Goal: Information Seeking & Learning: Learn about a topic

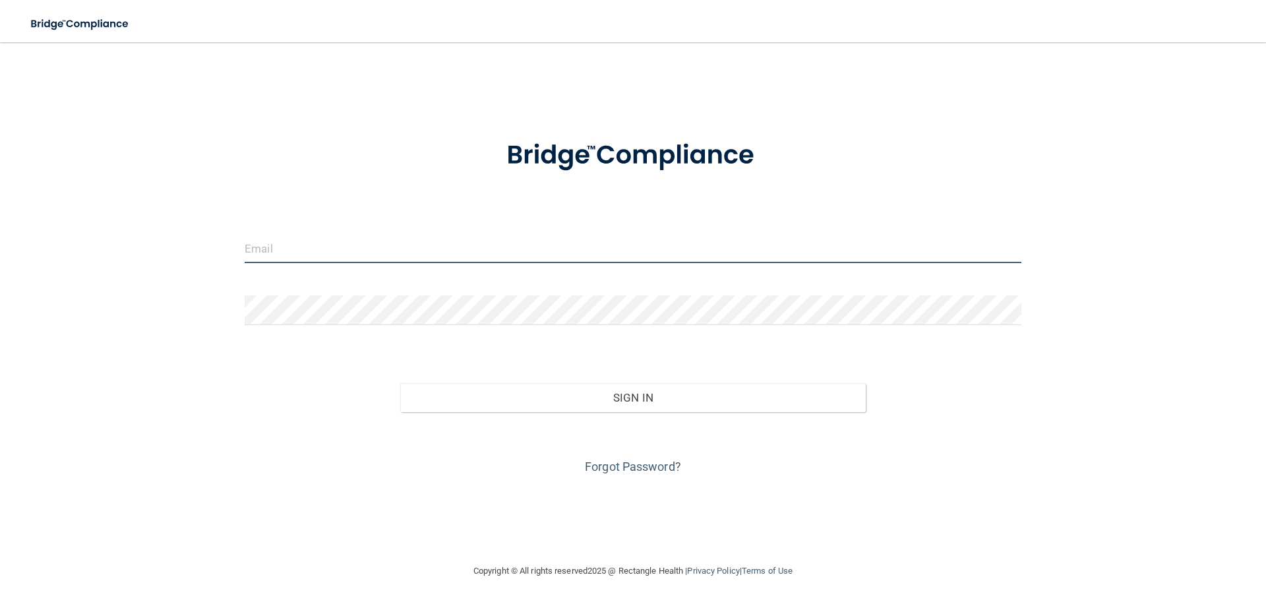
click at [374, 251] on input "email" at bounding box center [633, 248] width 777 height 30
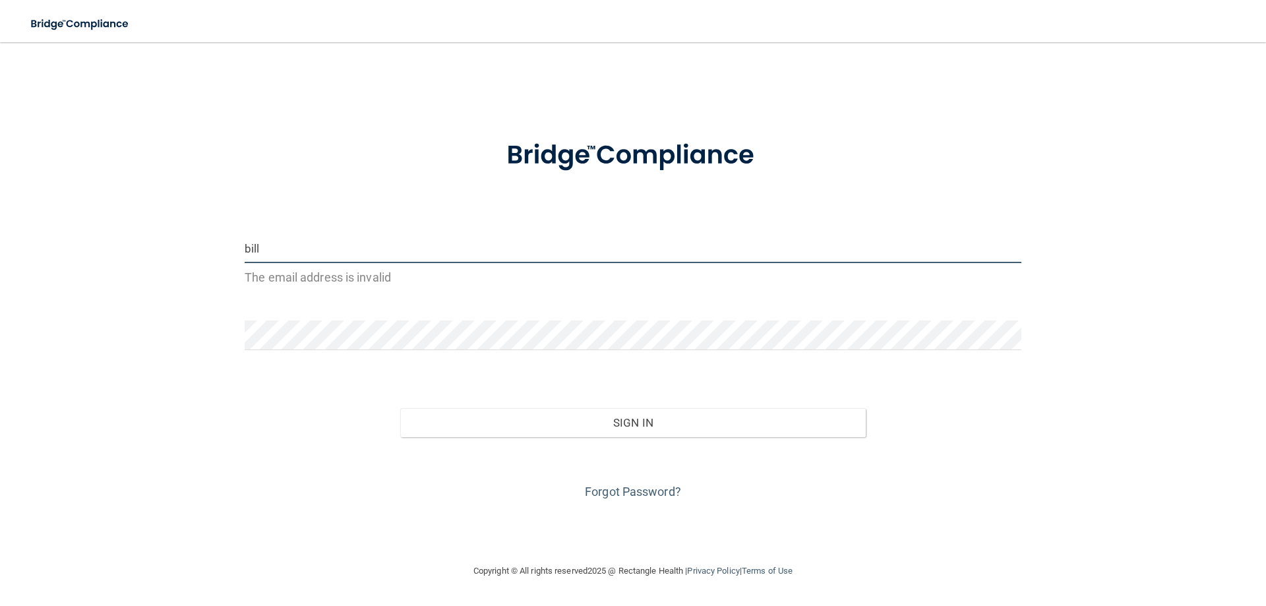
type input "[EMAIL_ADDRESS][DOMAIN_NAME]"
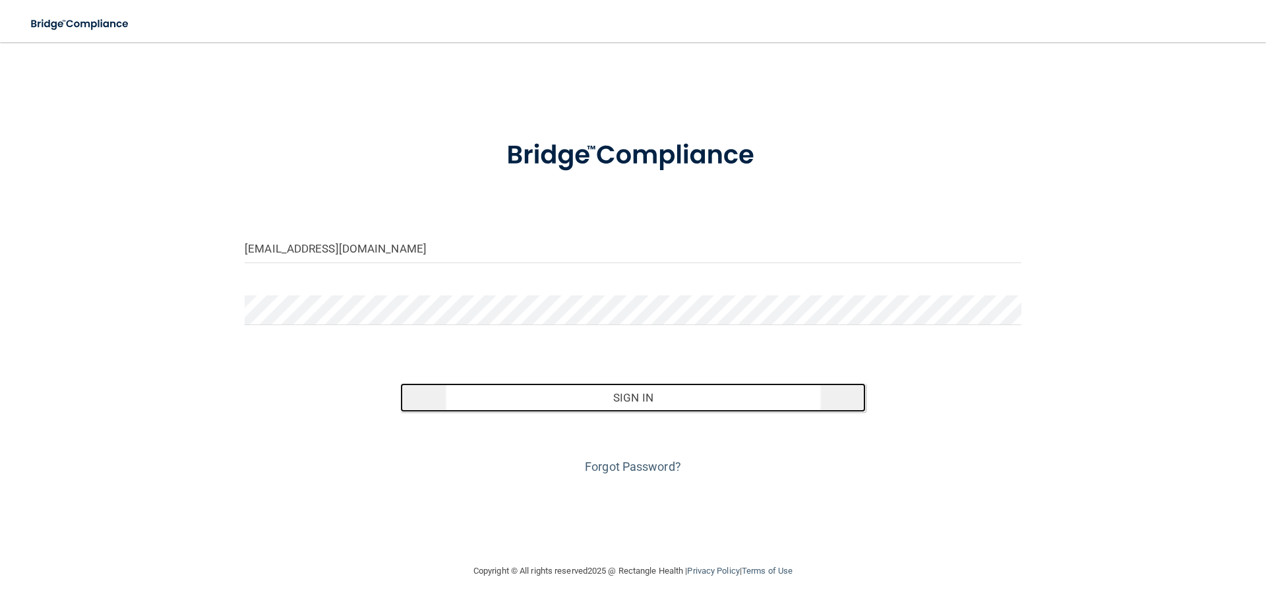
click at [647, 390] on button "Sign In" at bounding box center [633, 397] width 466 height 29
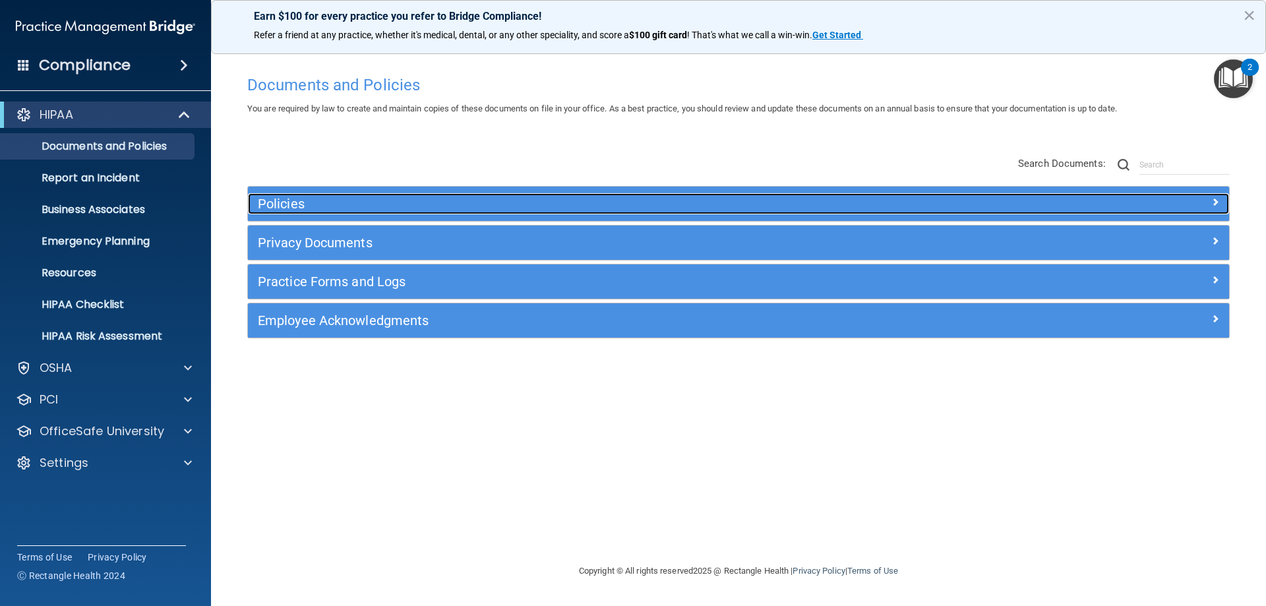
click at [279, 203] on h5 "Policies" at bounding box center [616, 204] width 716 height 15
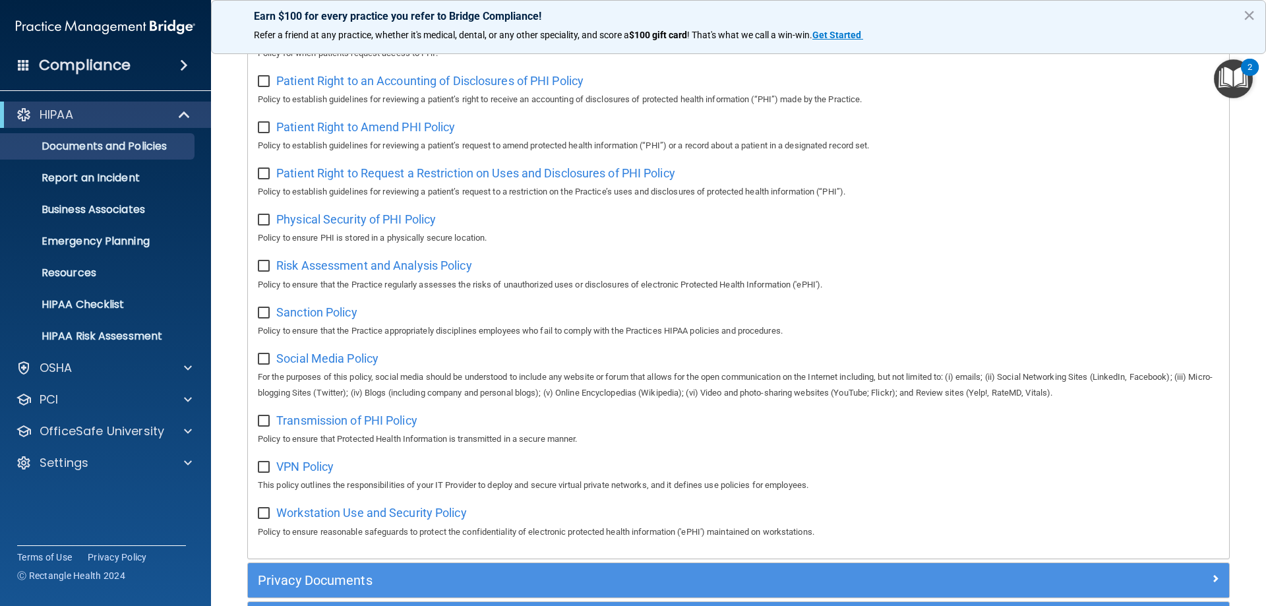
scroll to position [791, 0]
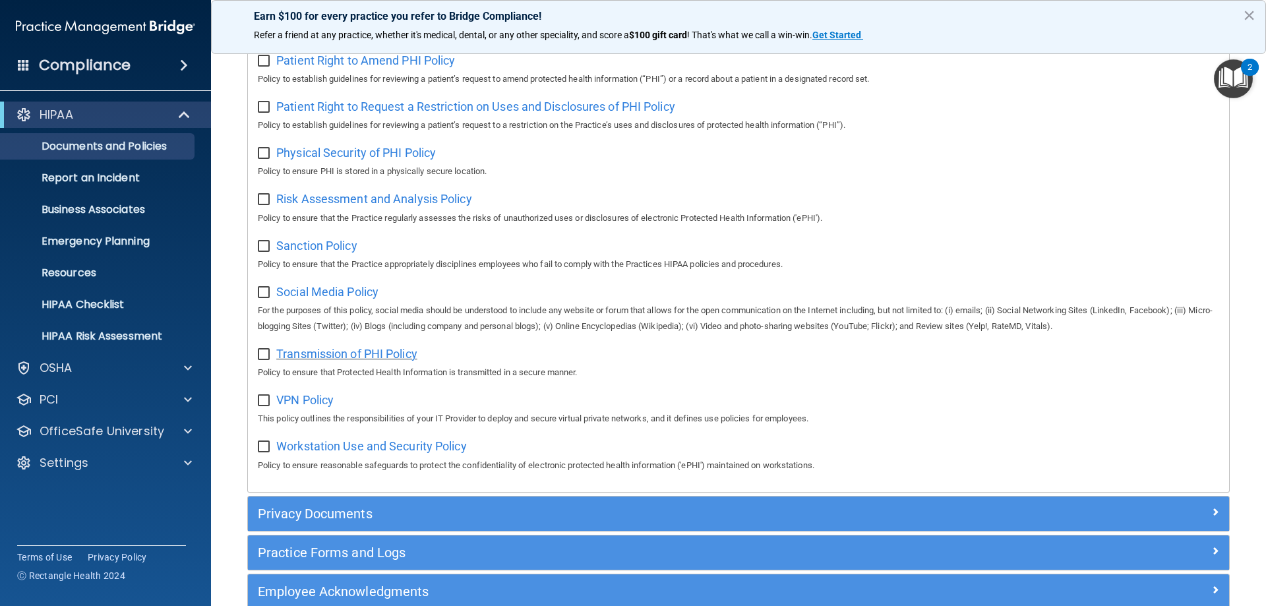
click at [348, 361] on span "Transmission of PHI Policy" at bounding box center [346, 354] width 141 height 14
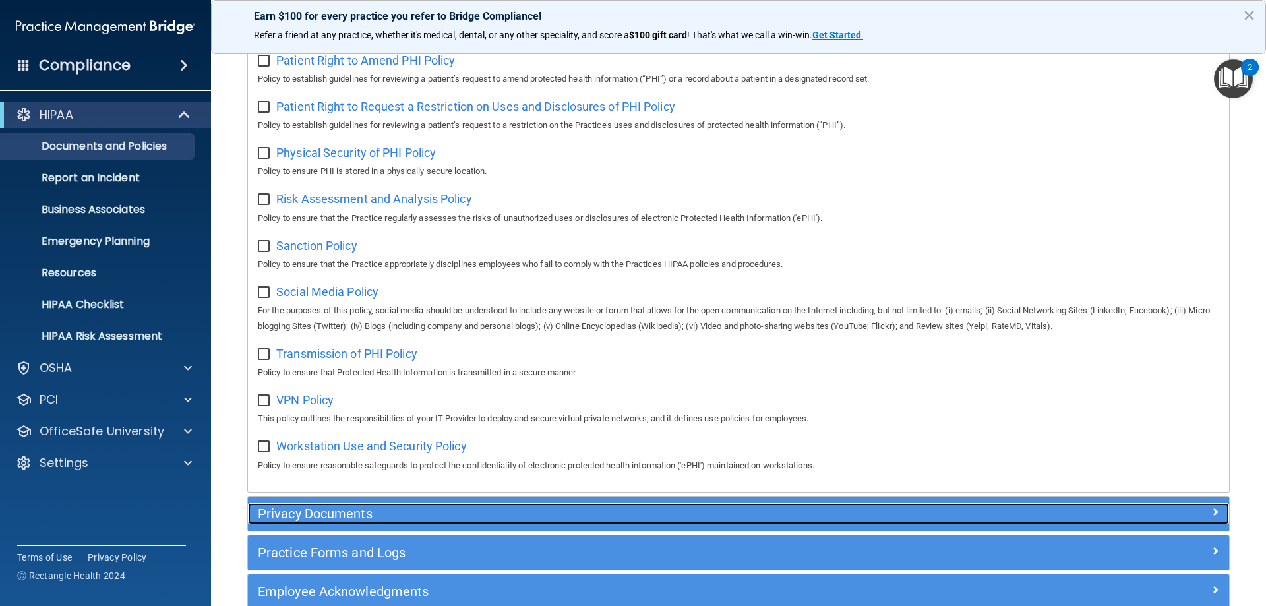
click at [345, 521] on h5 "Privacy Documents" at bounding box center [616, 513] width 716 height 15
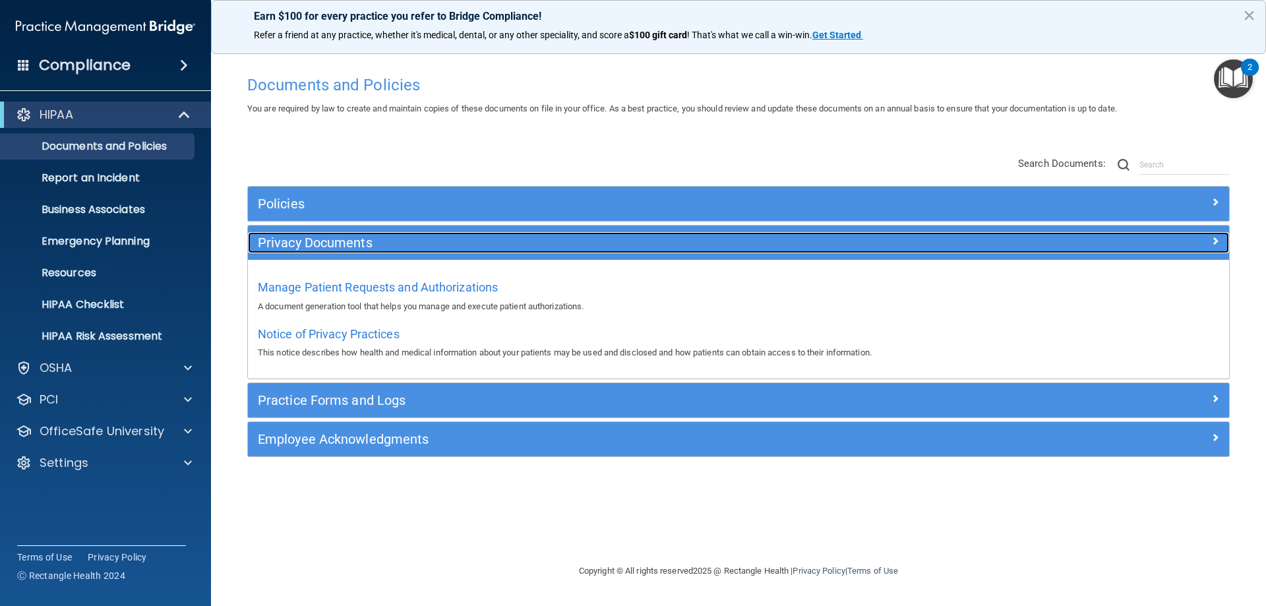
scroll to position [0, 0]
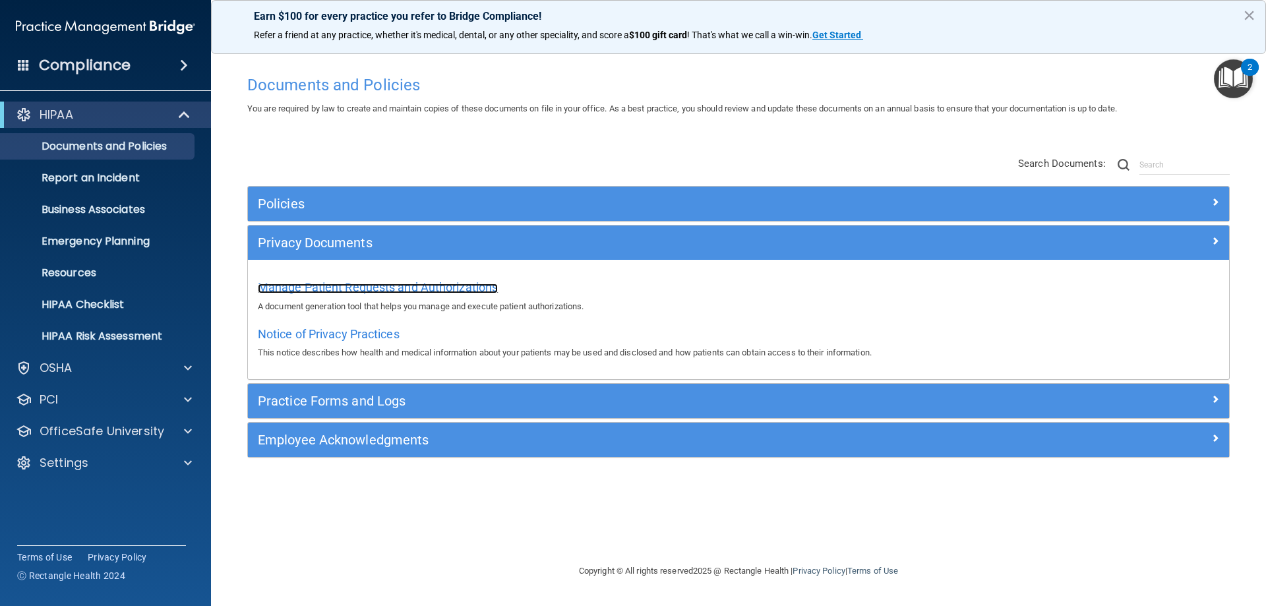
click at [395, 289] on span "Manage Patient Requests and Authorizations" at bounding box center [378, 287] width 240 height 14
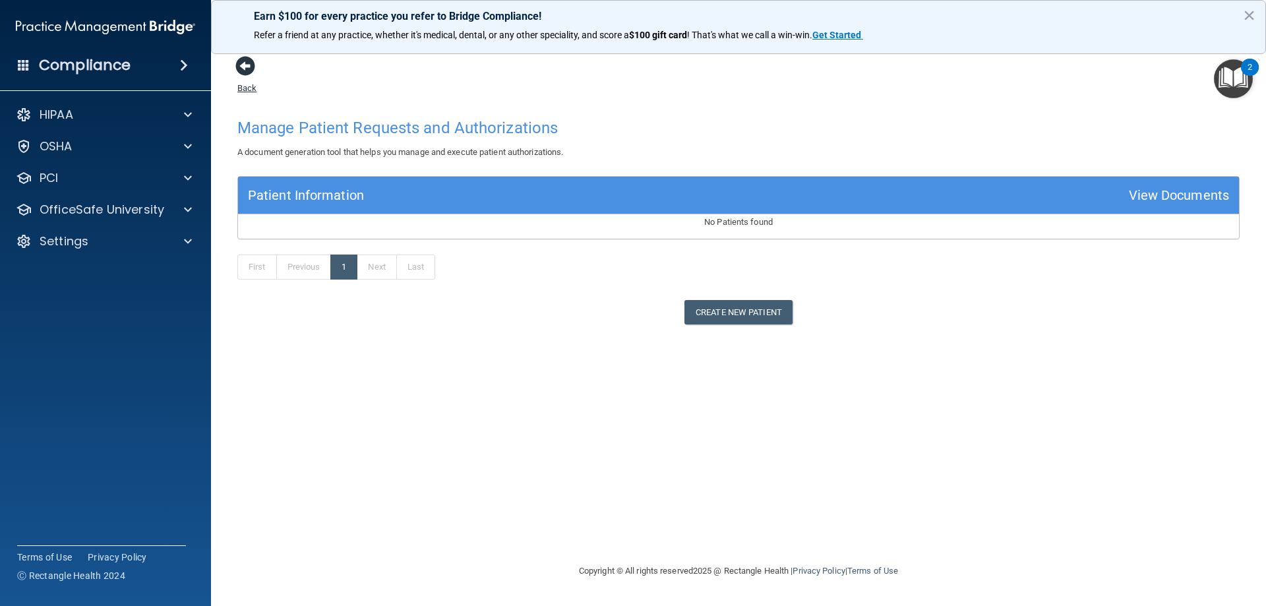
click at [244, 68] on span at bounding box center [245, 66] width 20 height 20
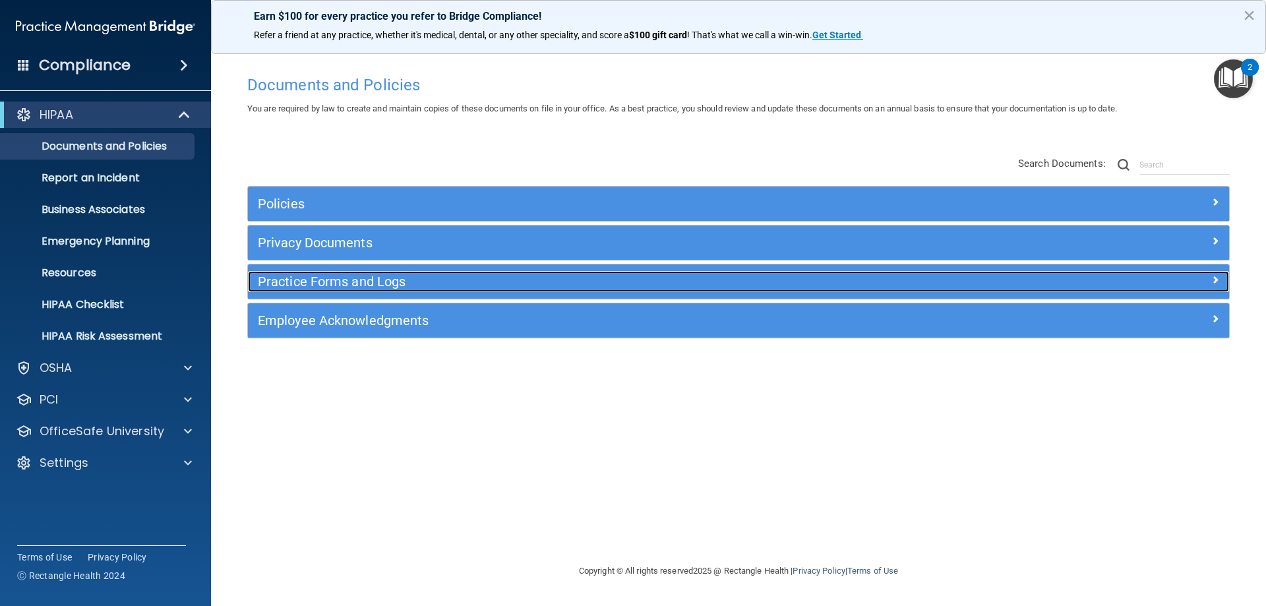
click at [356, 280] on h5 "Practice Forms and Logs" at bounding box center [616, 281] width 716 height 15
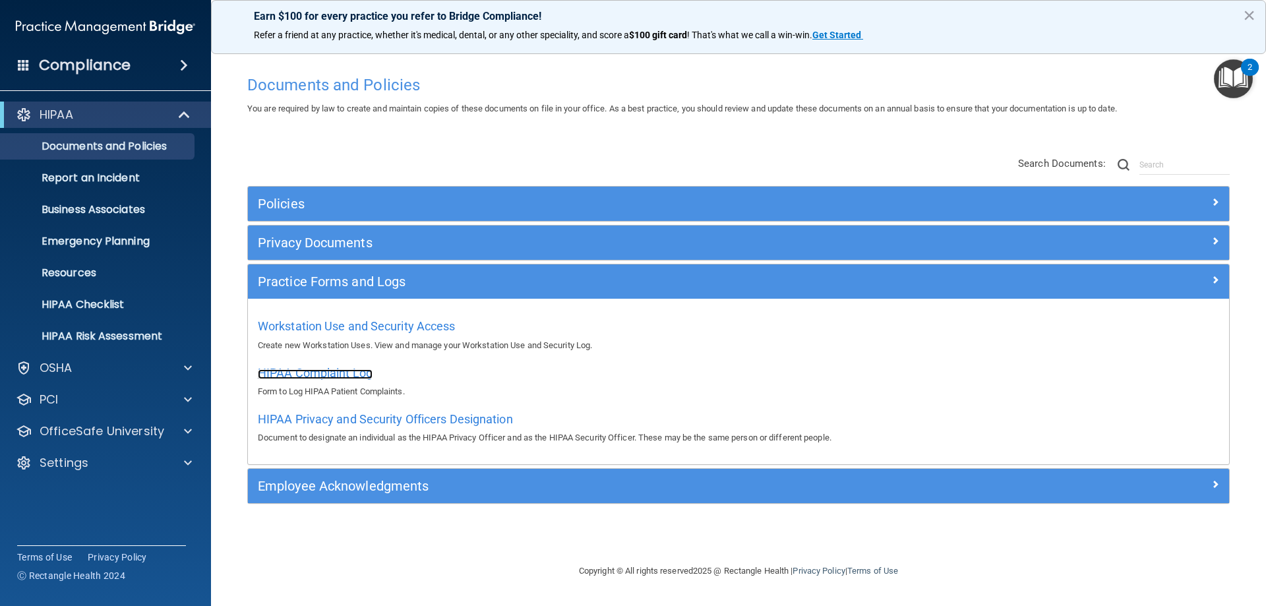
click at [361, 373] on span "HIPAA Complaint Log" at bounding box center [315, 373] width 115 height 14
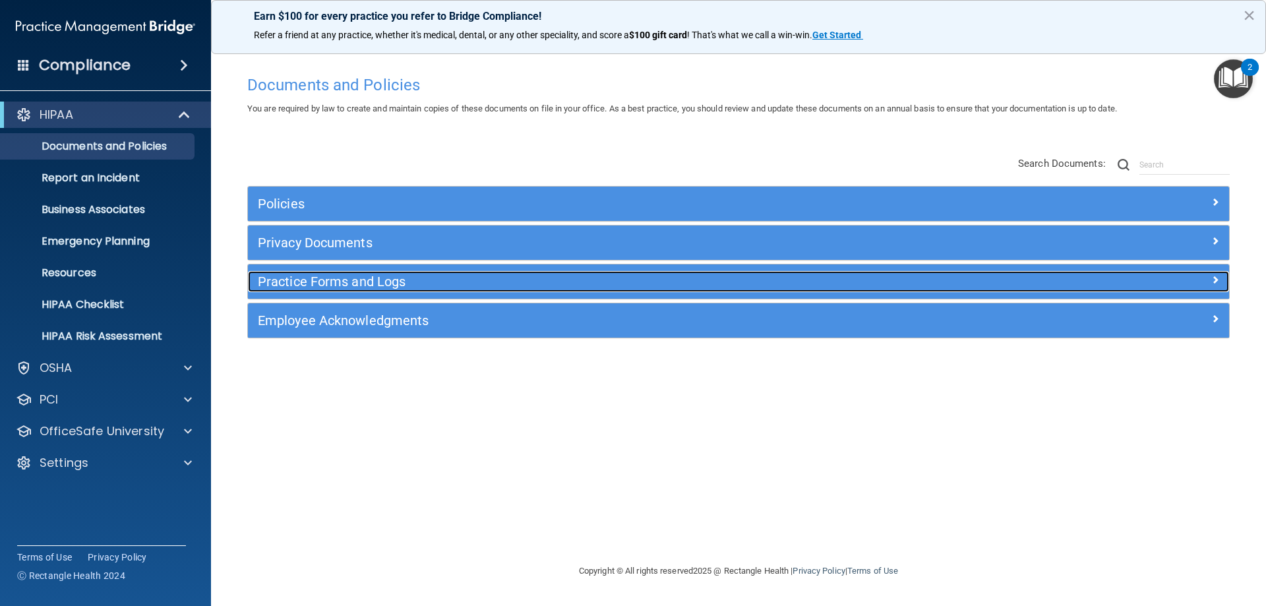
click at [359, 283] on h5 "Practice Forms and Logs" at bounding box center [616, 281] width 716 height 15
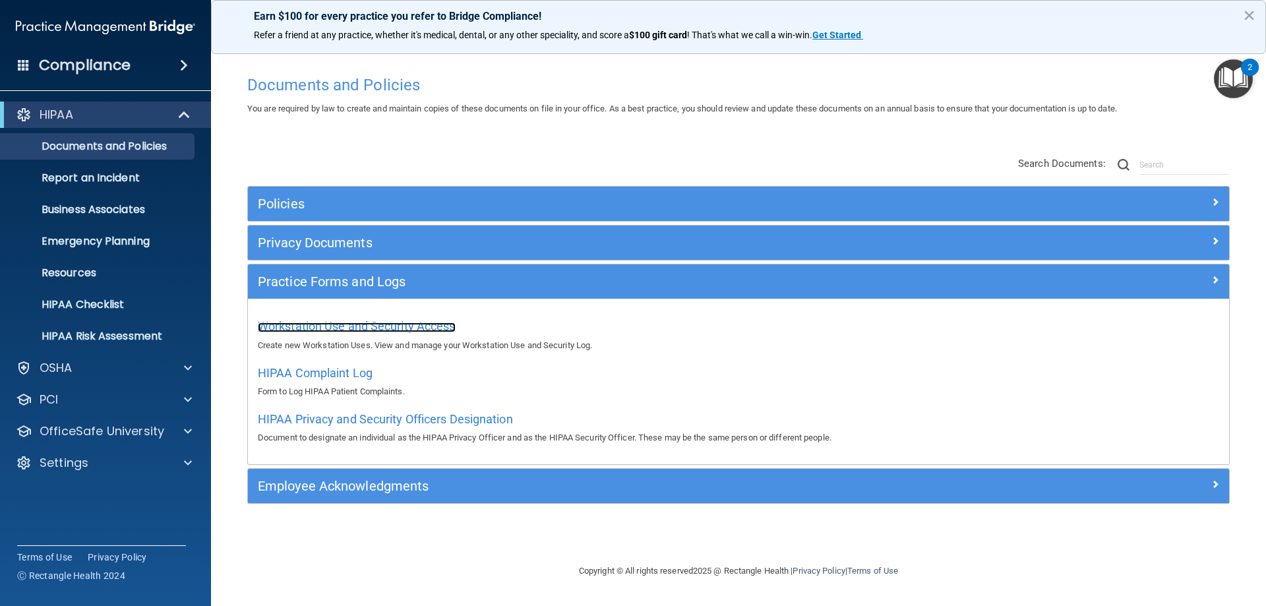
click at [365, 331] on span "Workstation Use and Security Access" at bounding box center [357, 326] width 198 height 14
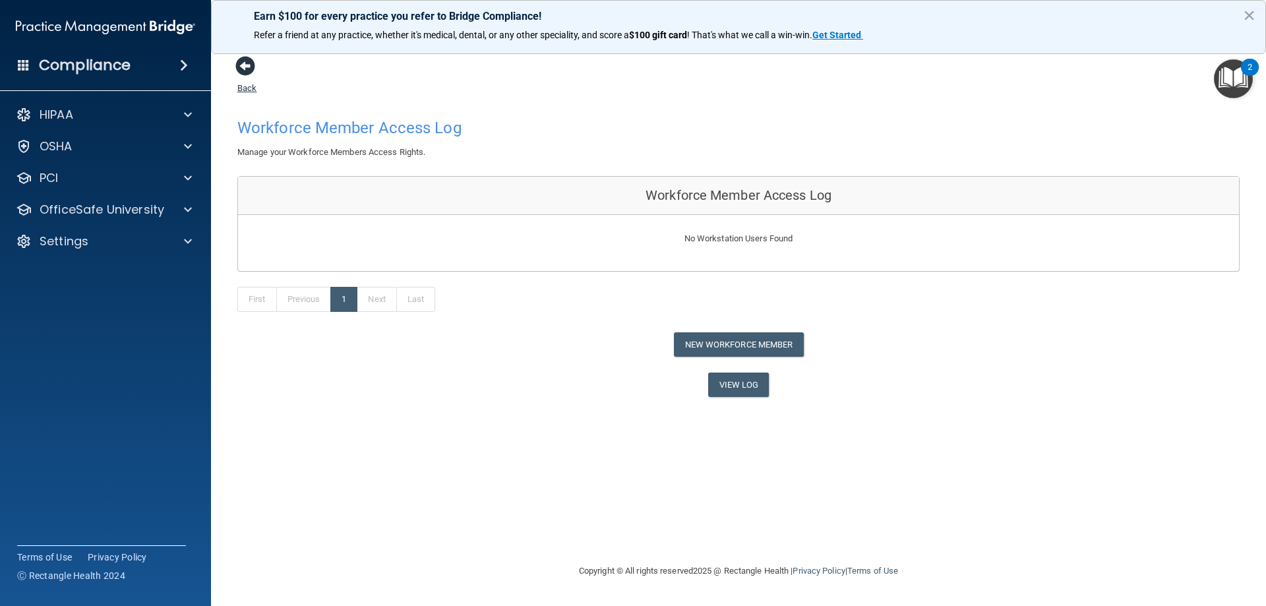
click at [243, 65] on span at bounding box center [245, 66] width 20 height 20
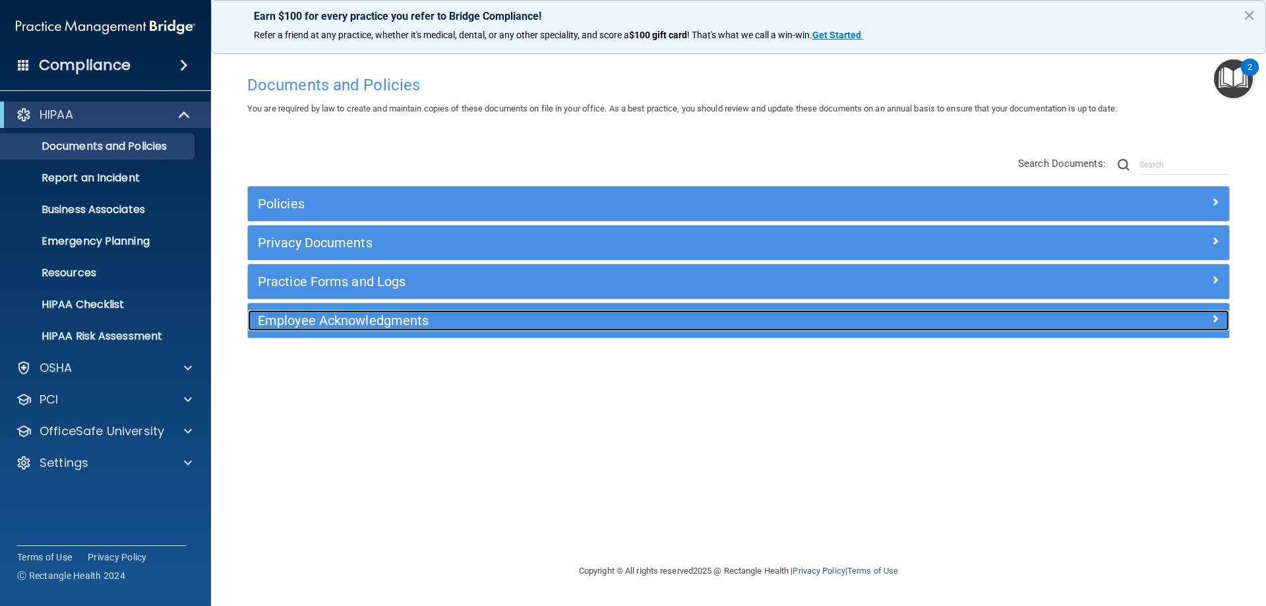
click at [353, 316] on h5 "Employee Acknowledgments" at bounding box center [616, 320] width 716 height 15
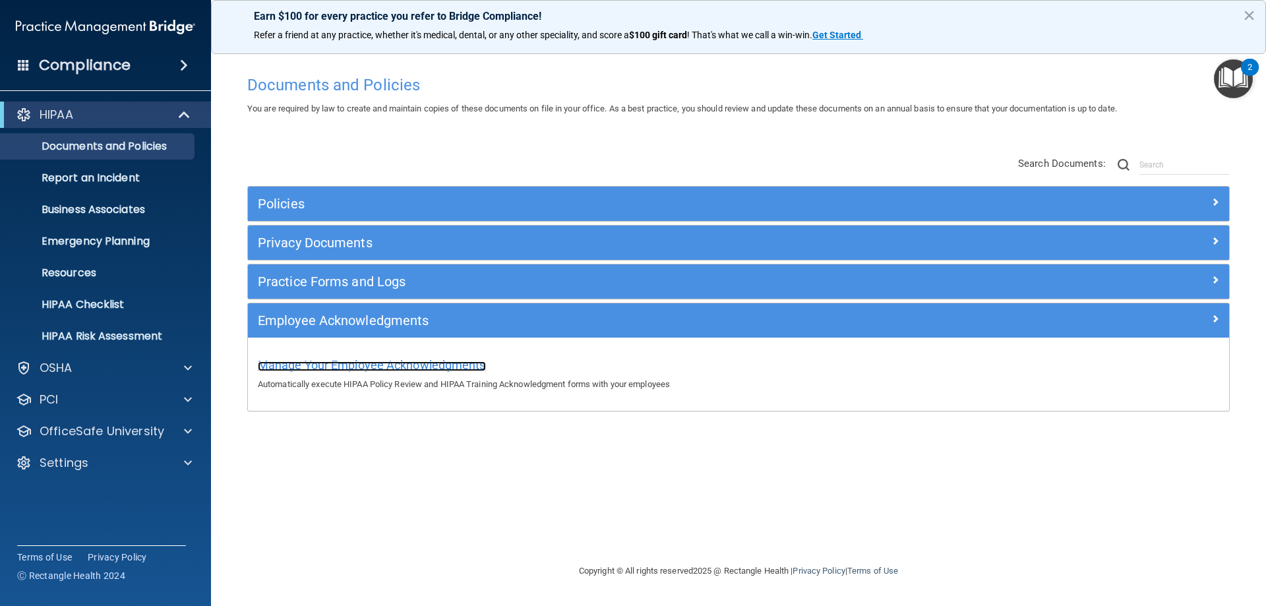
click at [394, 366] on span "Manage Your Employee Acknowledgments" at bounding box center [372, 365] width 228 height 14
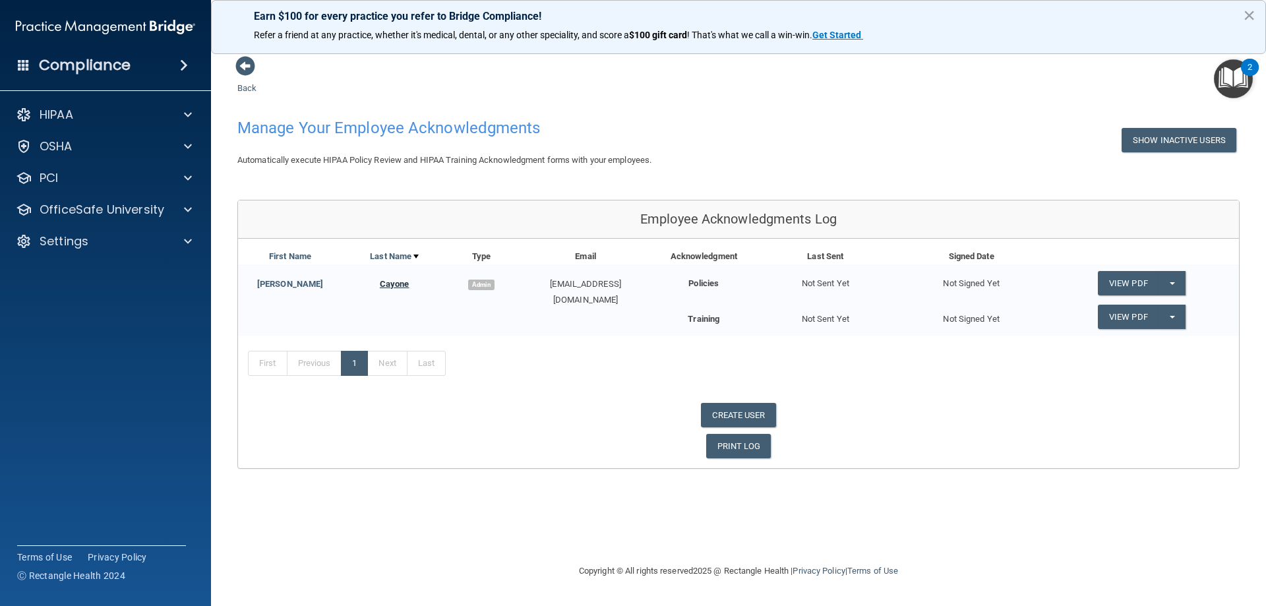
click at [397, 284] on link "Cayone" at bounding box center [395, 284] width 30 height 10
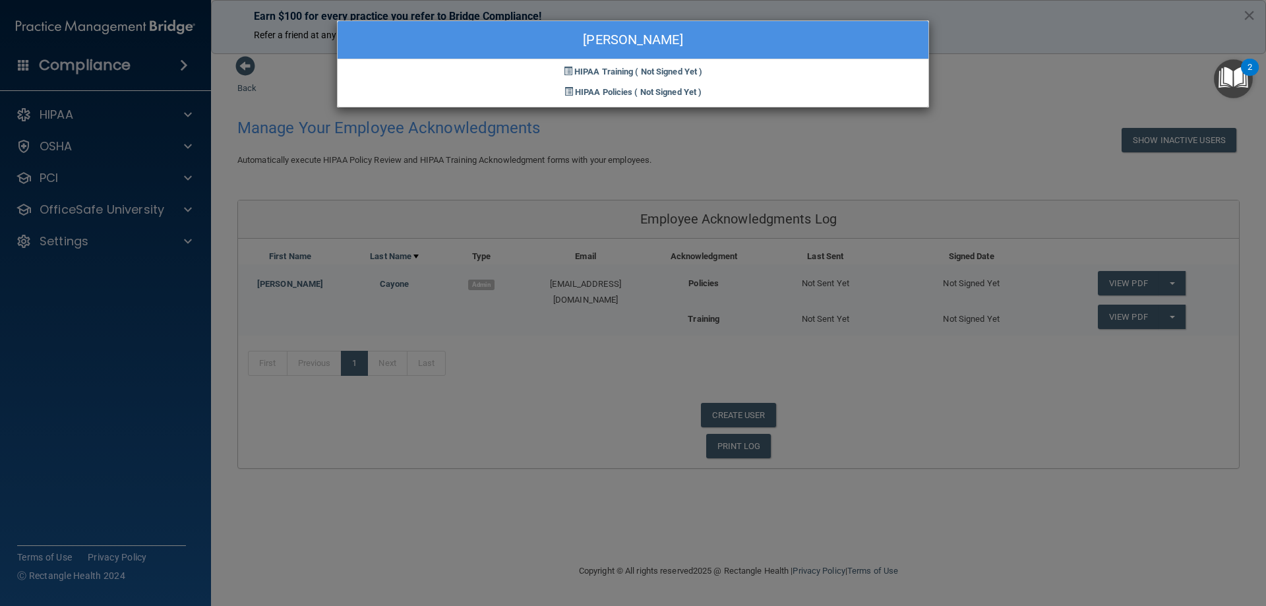
click at [605, 135] on div "Denise Cayone HIPAA Training ( Not Signed Yet ) HIPAA Policies ( Not Signed Yet…" at bounding box center [633, 303] width 1266 height 606
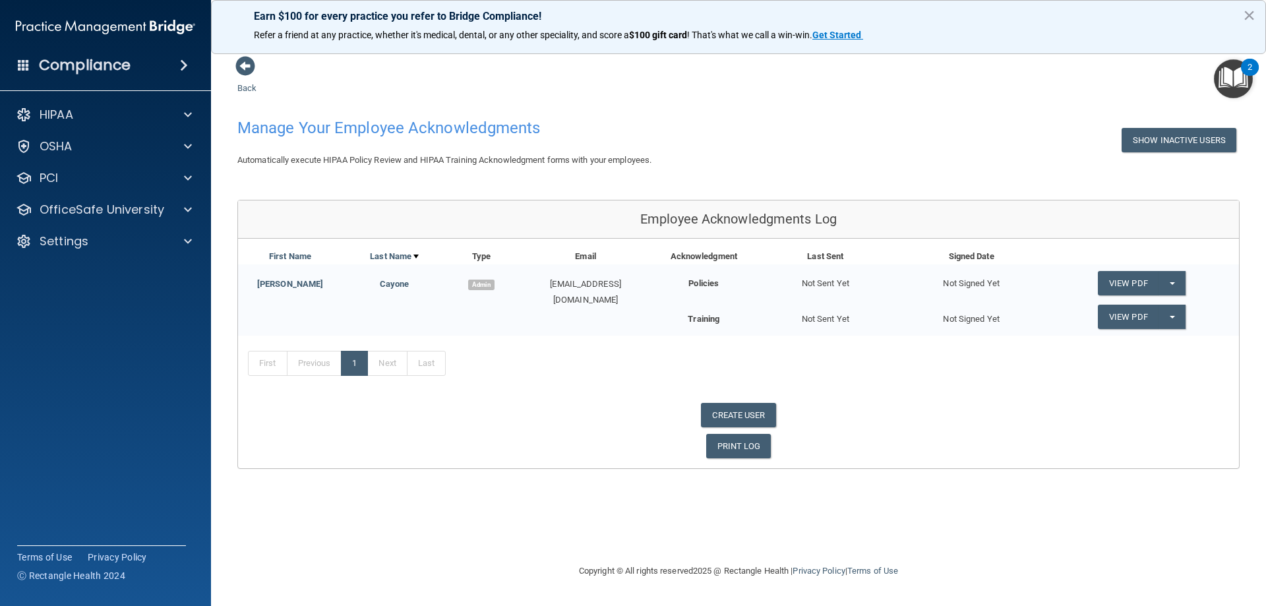
click at [146, 82] on div "Compliance HIPAA Documents and Policies Report an Incident Business Associates …" at bounding box center [105, 303] width 211 height 606
click at [80, 142] on div "OSHA" at bounding box center [88, 146] width 164 height 16
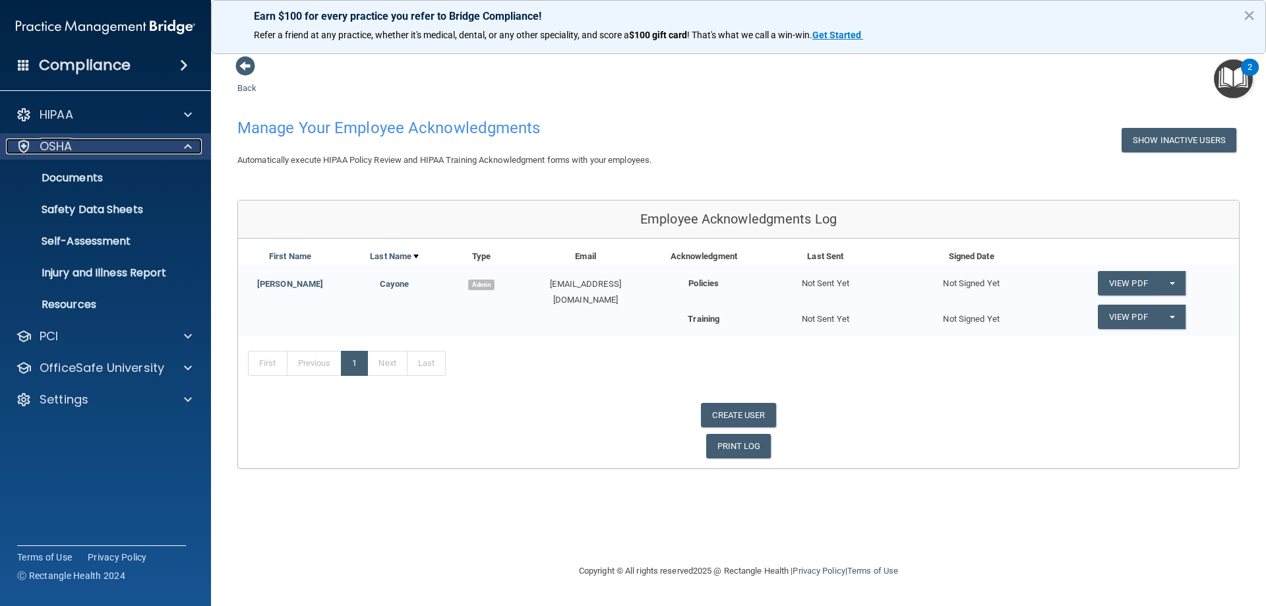
click at [79, 142] on div "OSHA" at bounding box center [88, 146] width 164 height 16
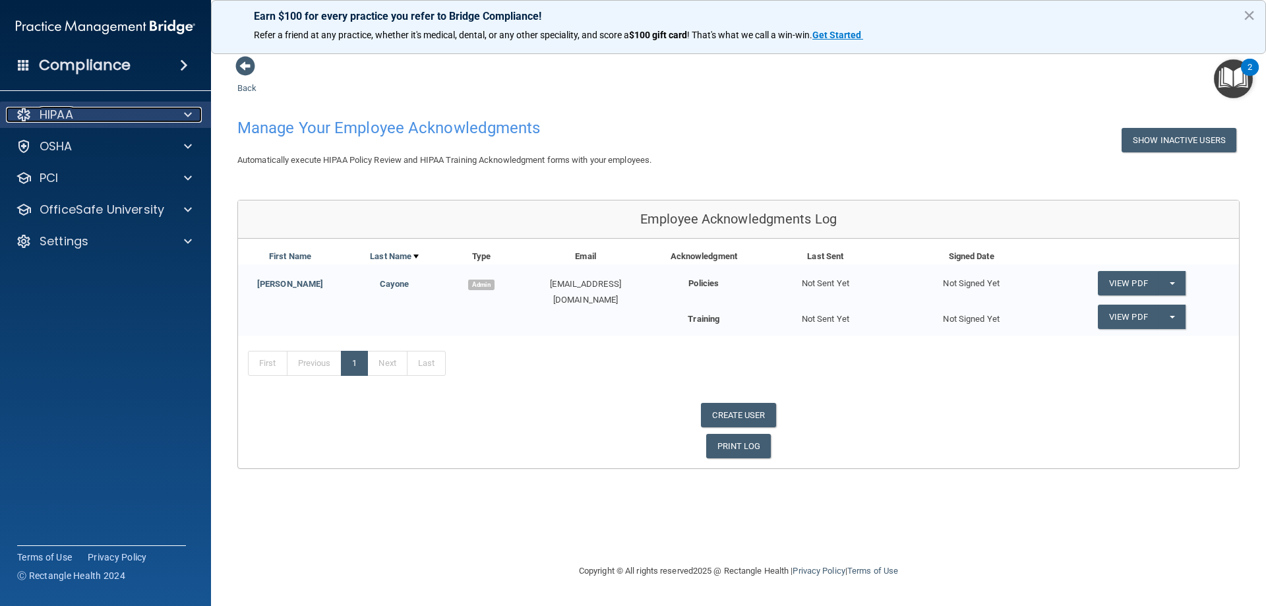
click at [82, 112] on div "HIPAA" at bounding box center [88, 115] width 164 height 16
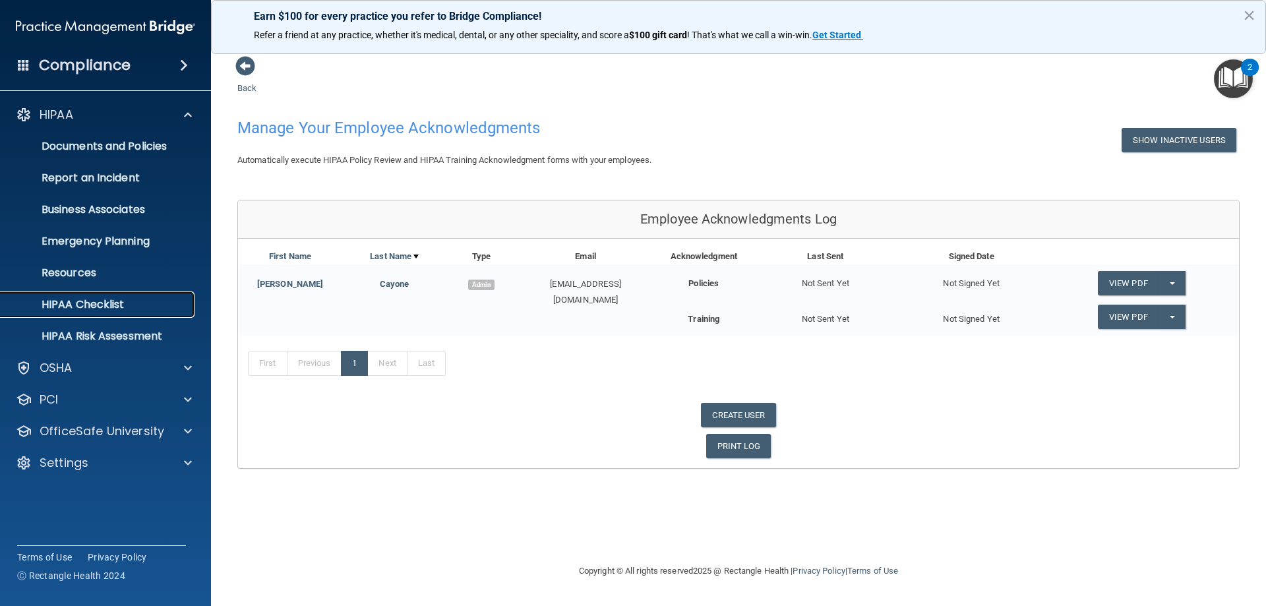
click at [90, 303] on p "HIPAA Checklist" at bounding box center [99, 304] width 180 height 13
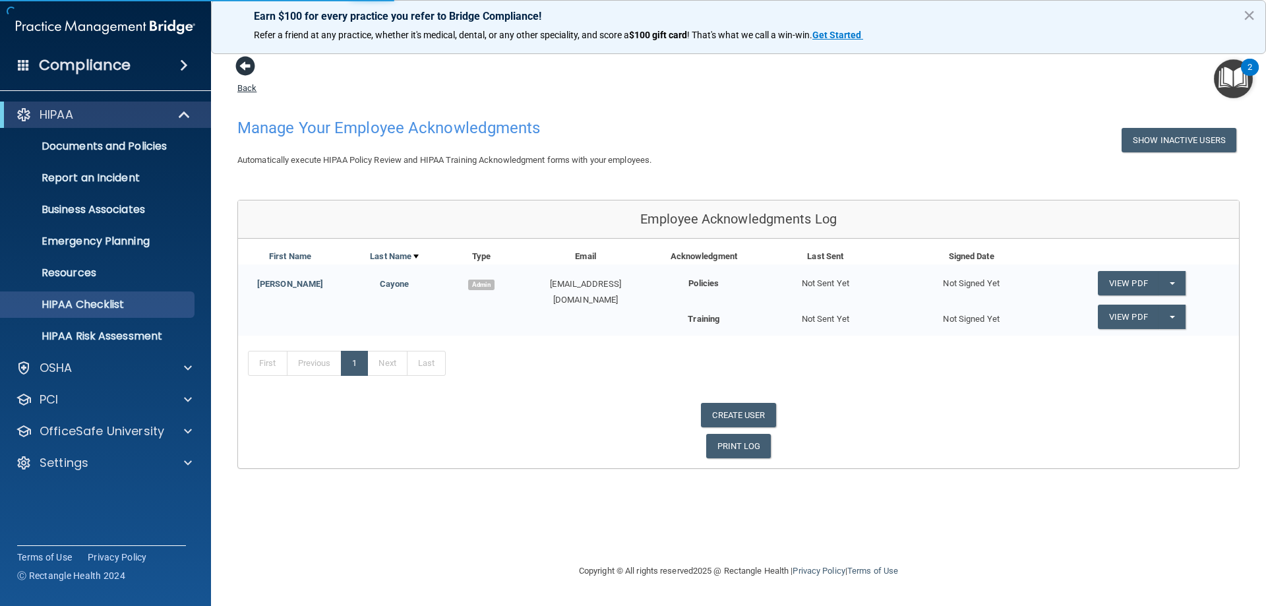
click at [241, 69] on span at bounding box center [245, 66] width 20 height 20
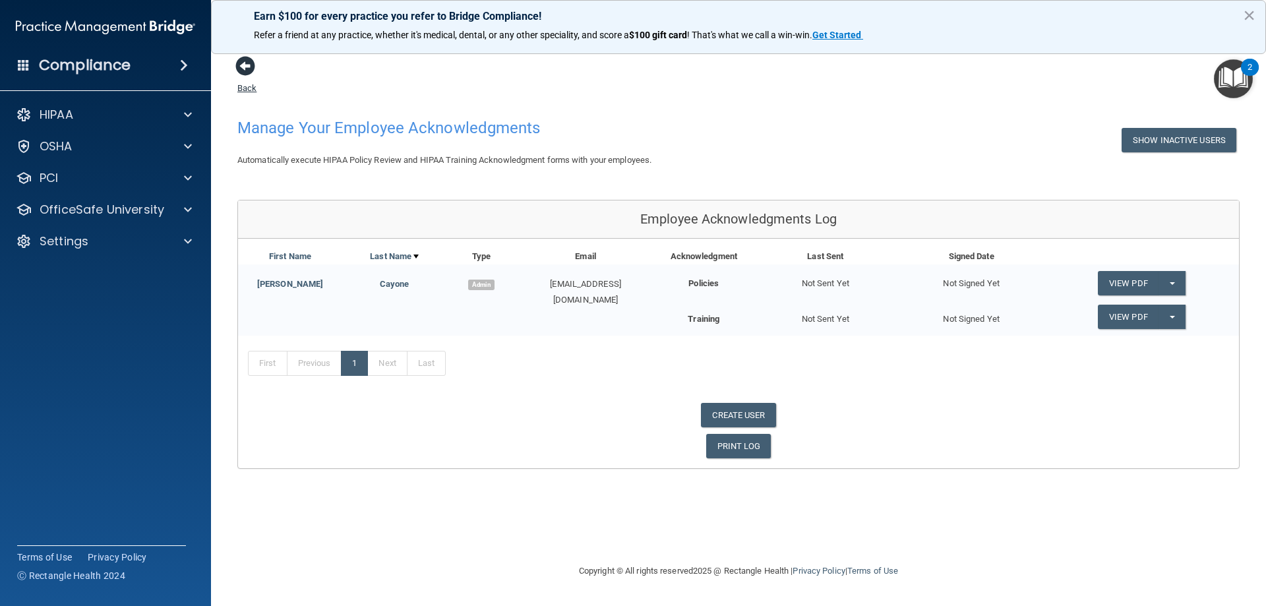
click at [255, 66] on span at bounding box center [245, 66] width 20 height 20
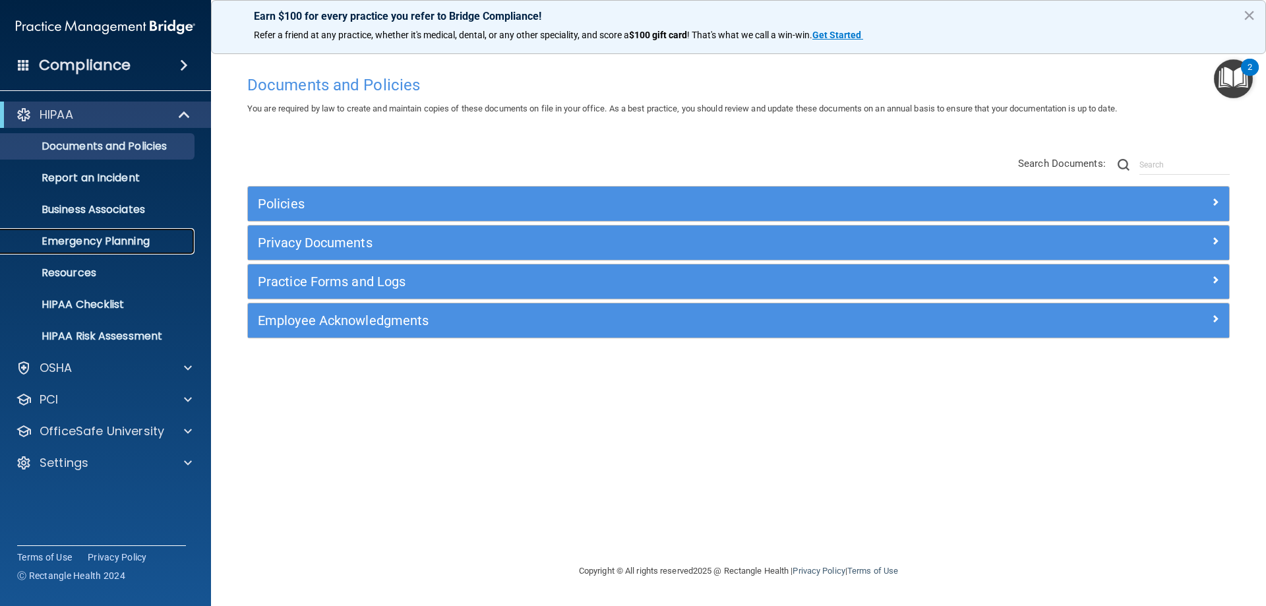
click at [80, 241] on p "Emergency Planning" at bounding box center [99, 241] width 180 height 13
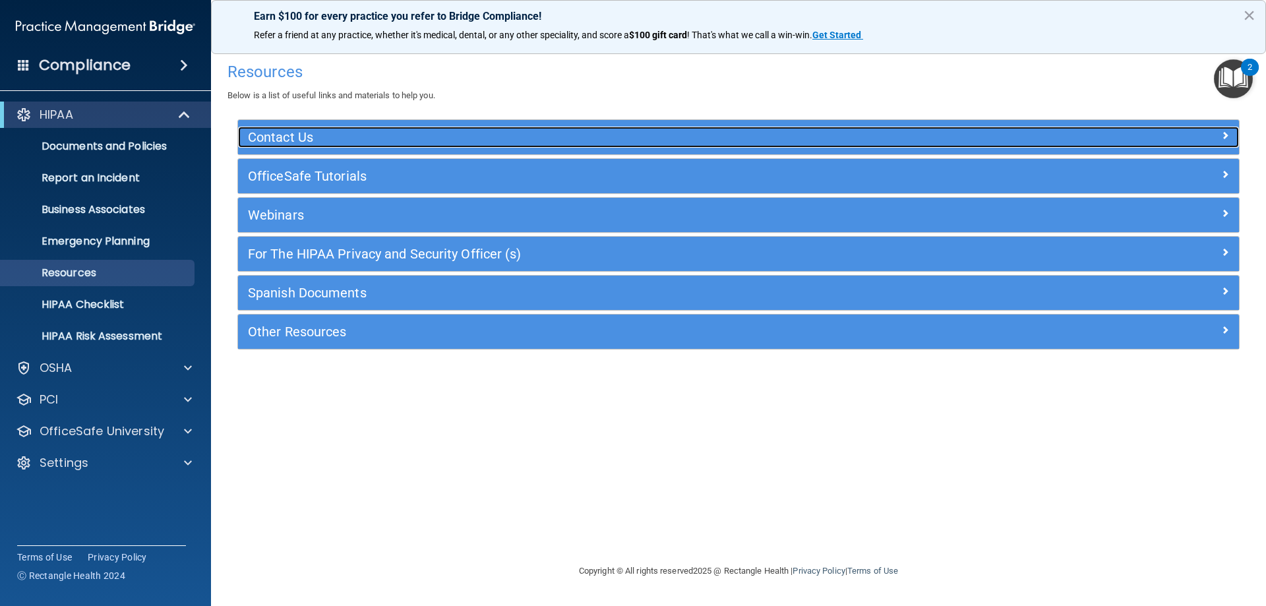
click at [278, 136] on h5 "Contact Us" at bounding box center [613, 137] width 731 height 15
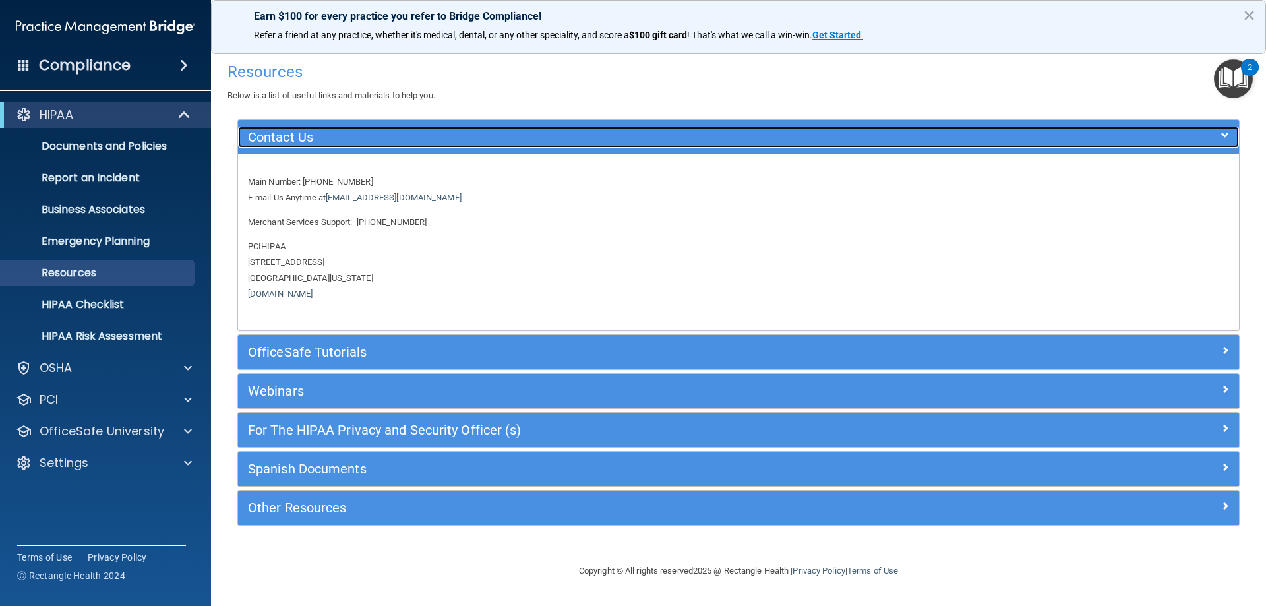
click at [274, 138] on h5 "Contact Us" at bounding box center [613, 137] width 731 height 15
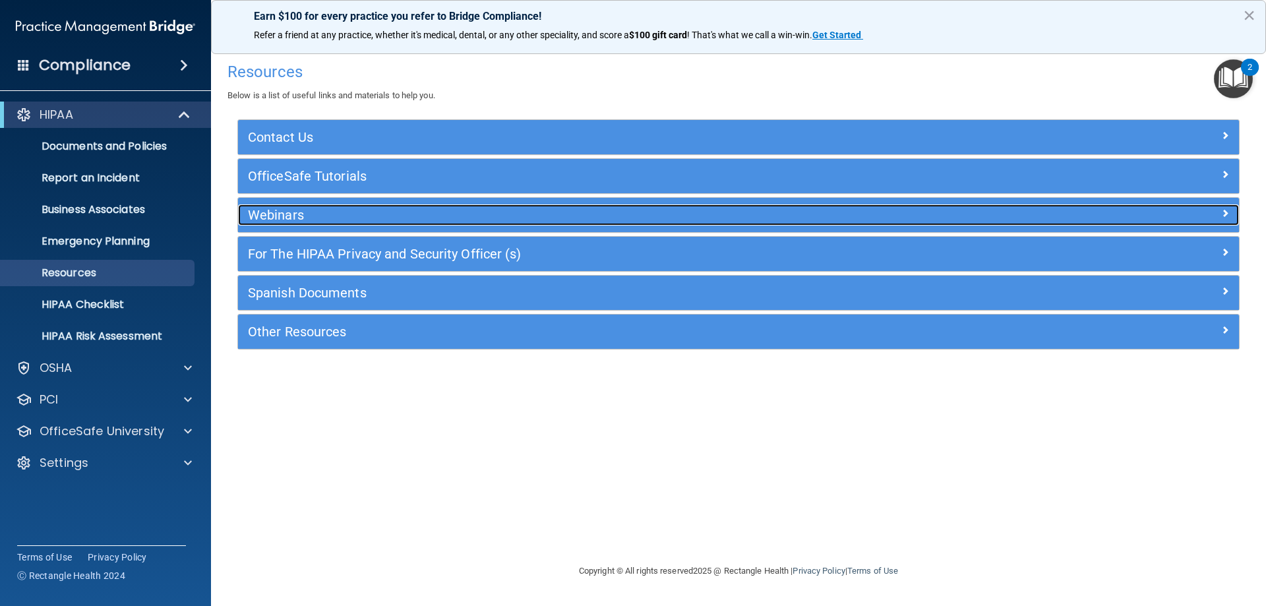
click at [256, 214] on h5 "Webinars" at bounding box center [613, 215] width 731 height 15
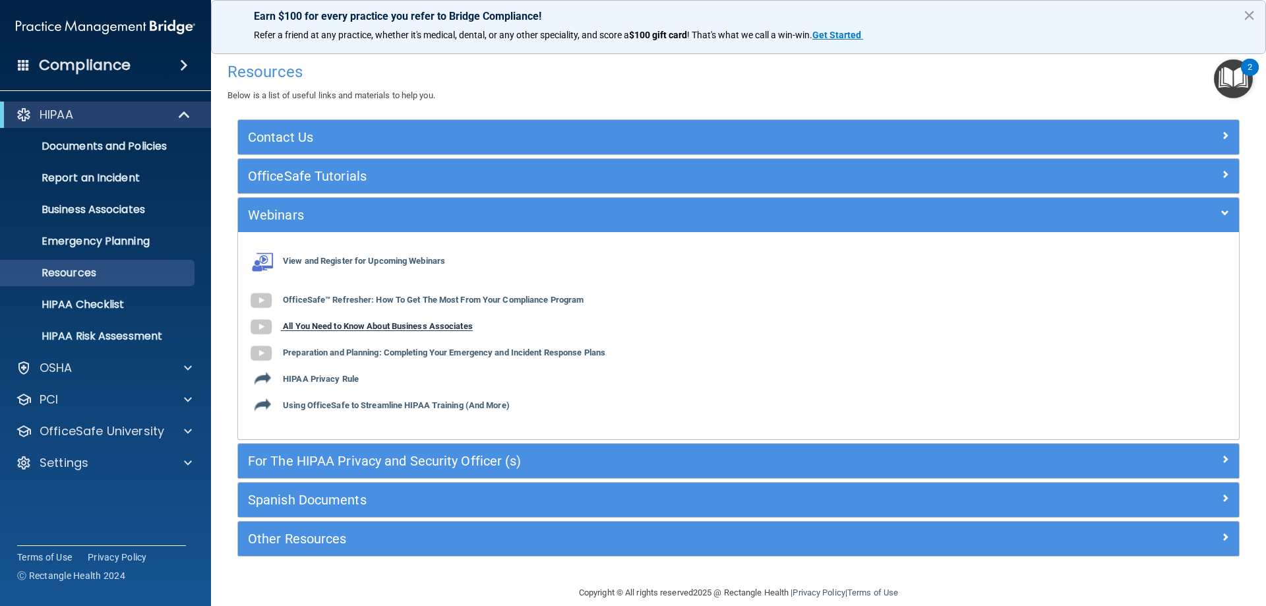
click at [428, 326] on b "All You Need to Know About Business Associates" at bounding box center [378, 327] width 190 height 10
click at [86, 305] on p "HIPAA Checklist" at bounding box center [99, 304] width 180 height 13
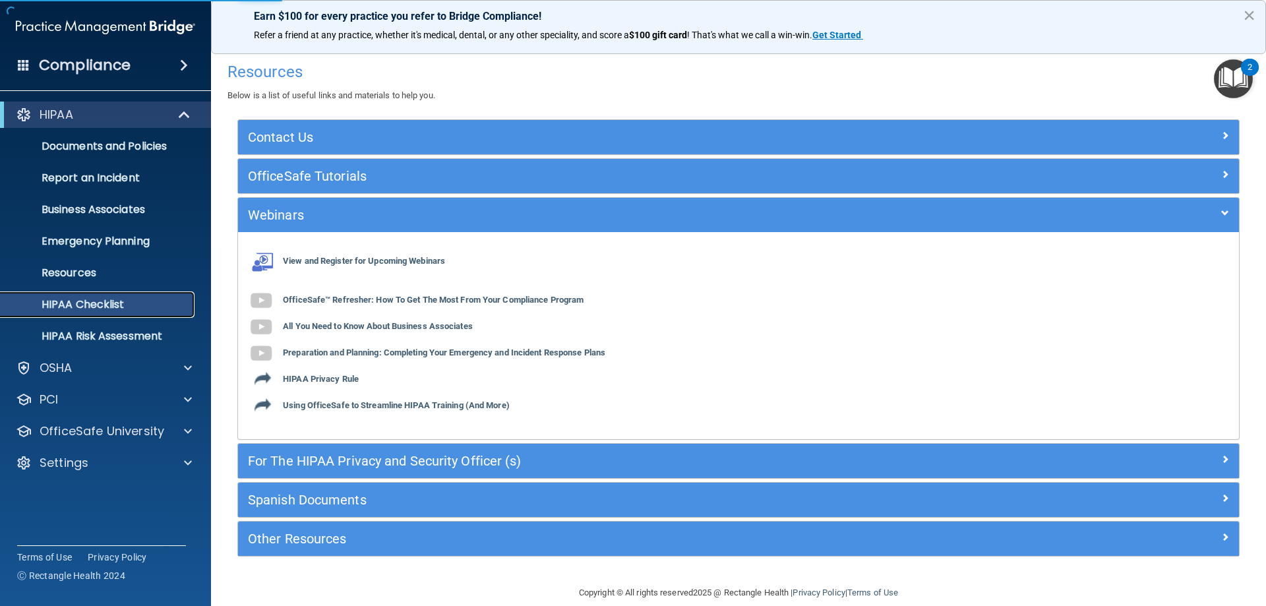
click at [105, 305] on p "HIPAA Checklist" at bounding box center [99, 304] width 180 height 13
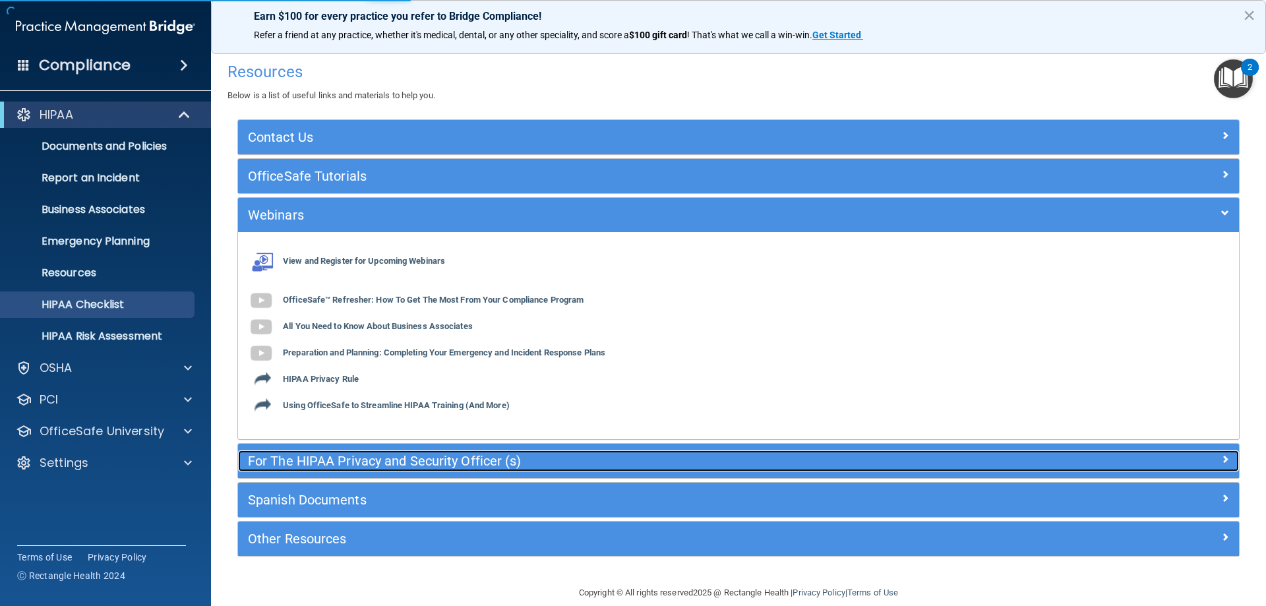
click at [264, 454] on h5 "For The HIPAA Privacy and Security Officer (s)" at bounding box center [613, 461] width 731 height 15
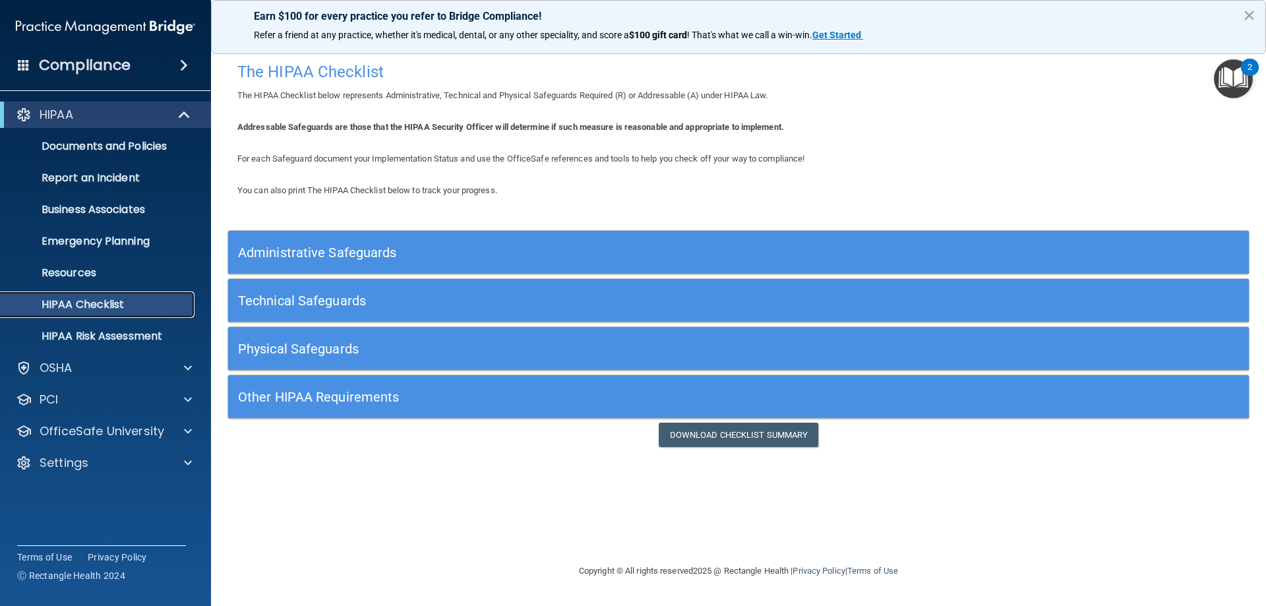
click at [92, 301] on p "HIPAA Checklist" at bounding box center [99, 304] width 180 height 13
click at [55, 352] on div "HIPAA Documents and Policies Report an Incident Business Associates Emergency P…" at bounding box center [106, 291] width 212 height 390
click at [54, 360] on p "OSHA" at bounding box center [56, 368] width 33 height 16
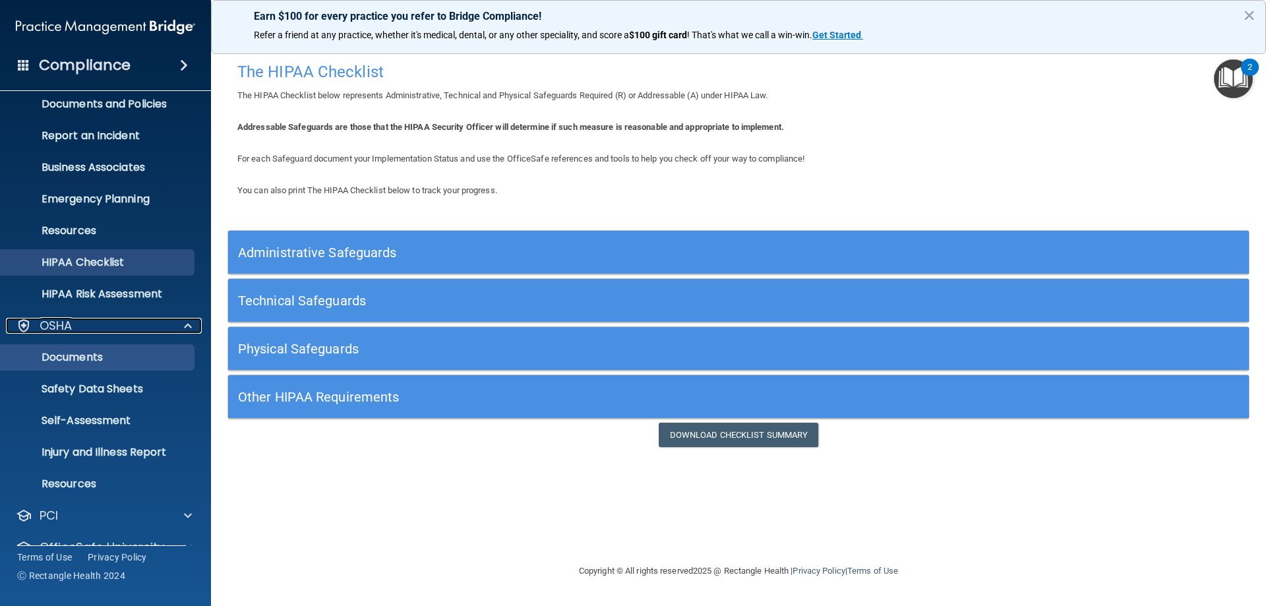
scroll to position [66, 0]
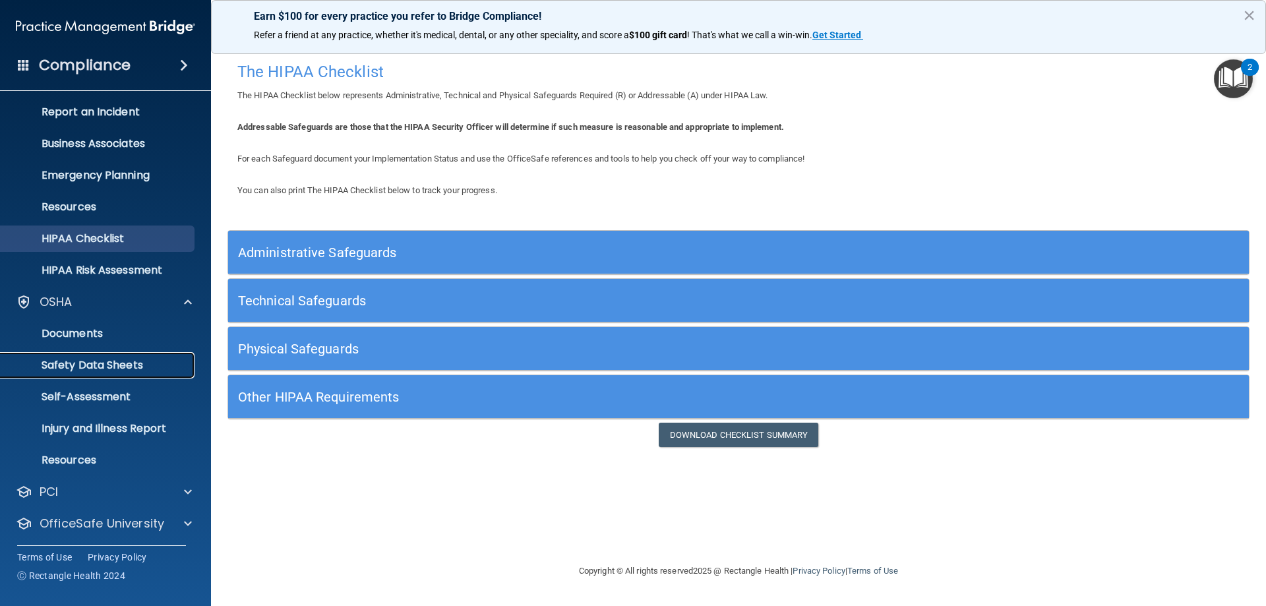
click at [128, 366] on p "Safety Data Sheets" at bounding box center [99, 365] width 180 height 13
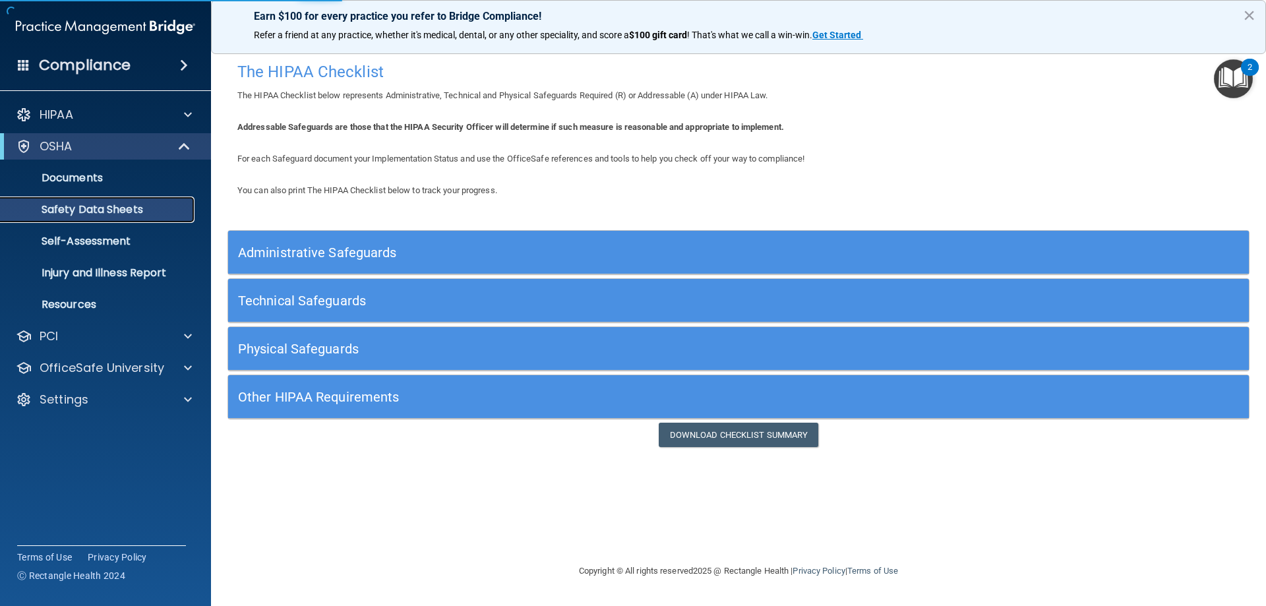
click at [121, 215] on p "Safety Data Sheets" at bounding box center [99, 209] width 180 height 13
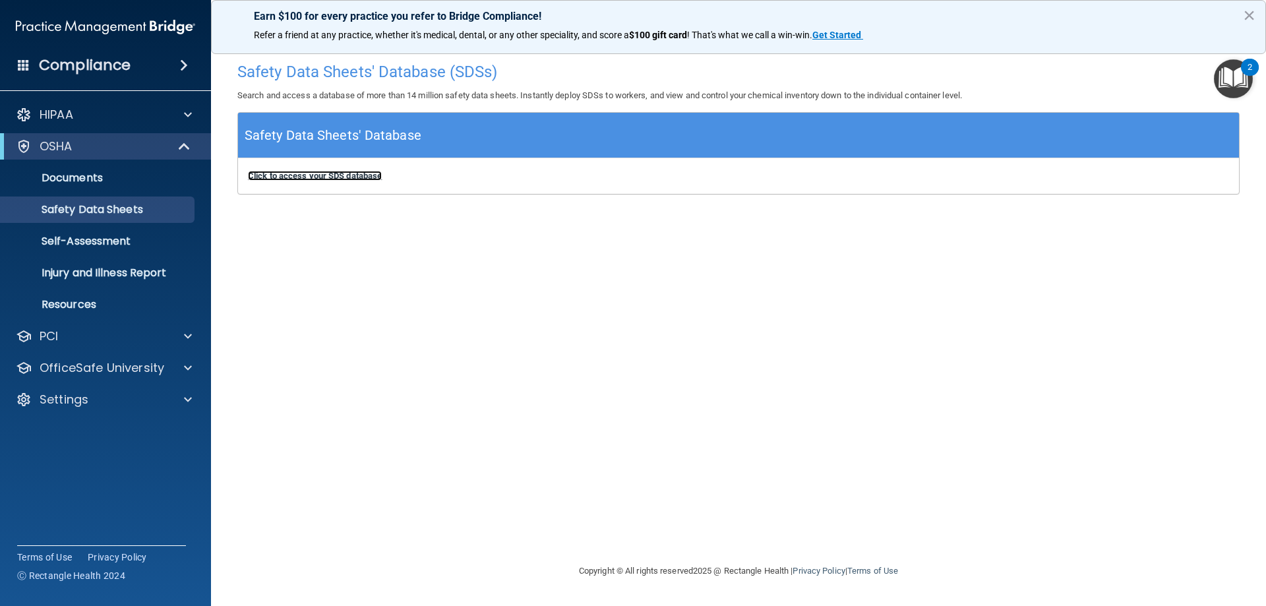
click at [304, 175] on b "Click to access your SDS database" at bounding box center [315, 176] width 134 height 10
click at [90, 369] on p "OfficeSafe University" at bounding box center [102, 368] width 125 height 16
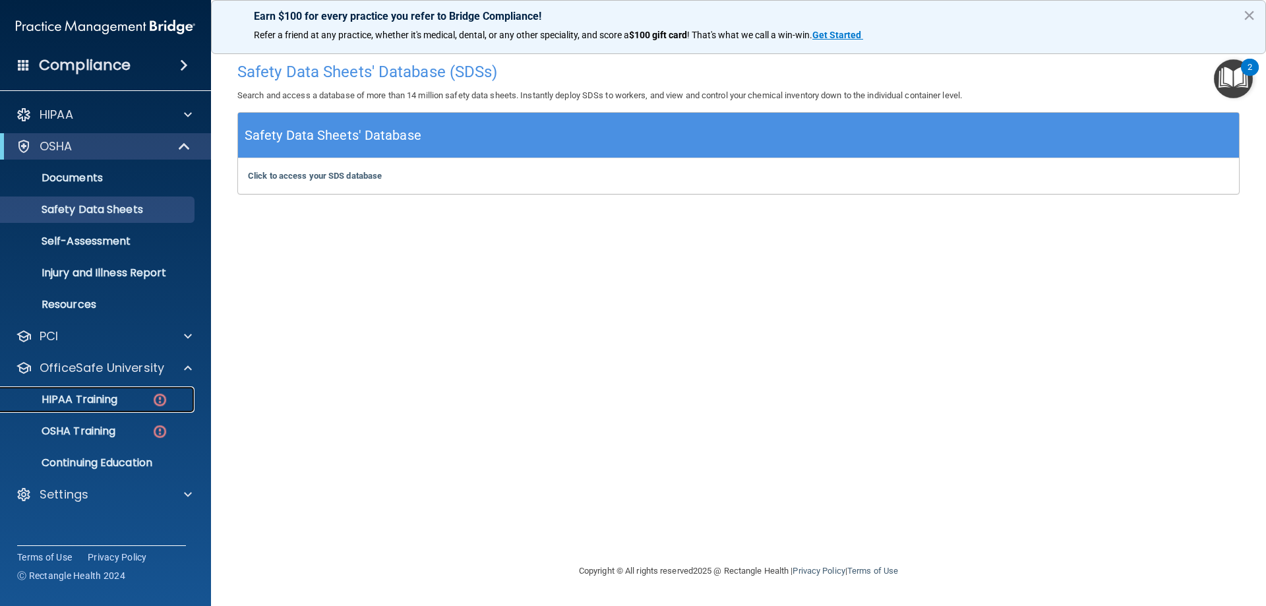
click at [89, 396] on p "HIPAA Training" at bounding box center [63, 399] width 109 height 13
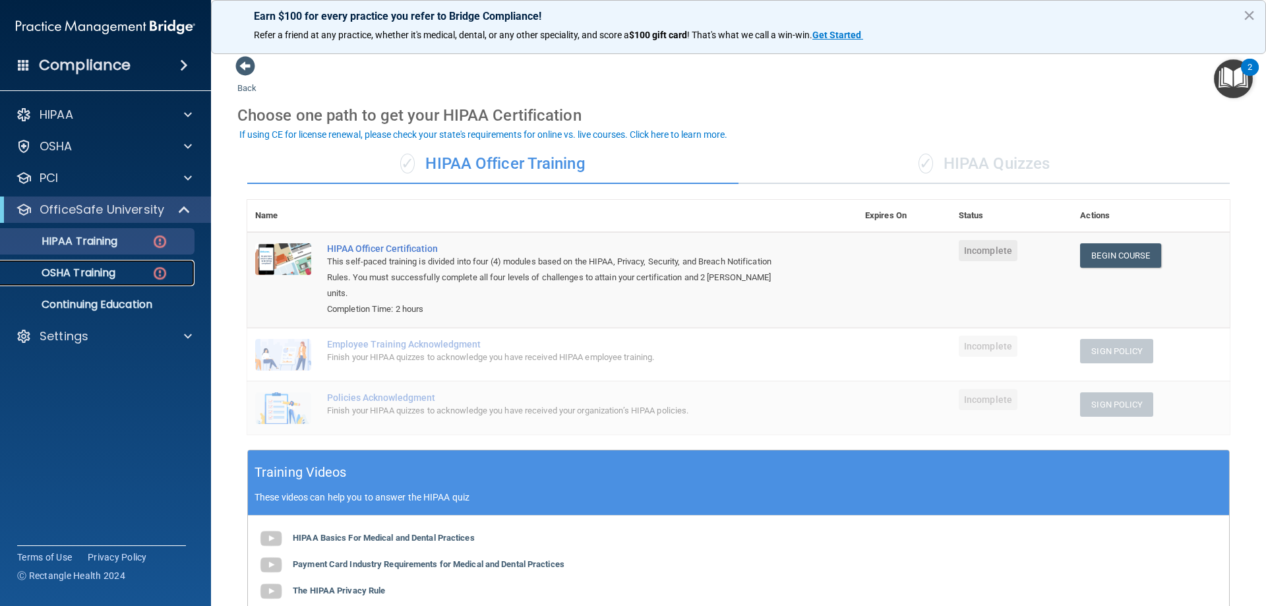
click at [71, 274] on p "OSHA Training" at bounding box center [62, 272] width 107 height 13
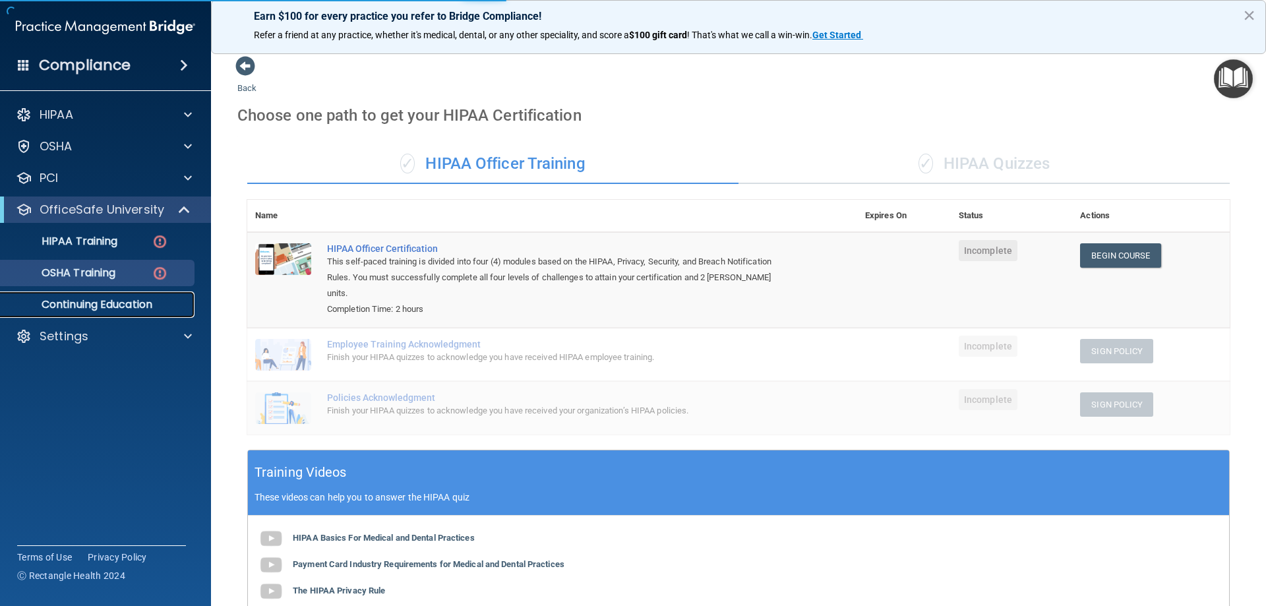
click at [79, 305] on p "Continuing Education" at bounding box center [99, 304] width 180 height 13
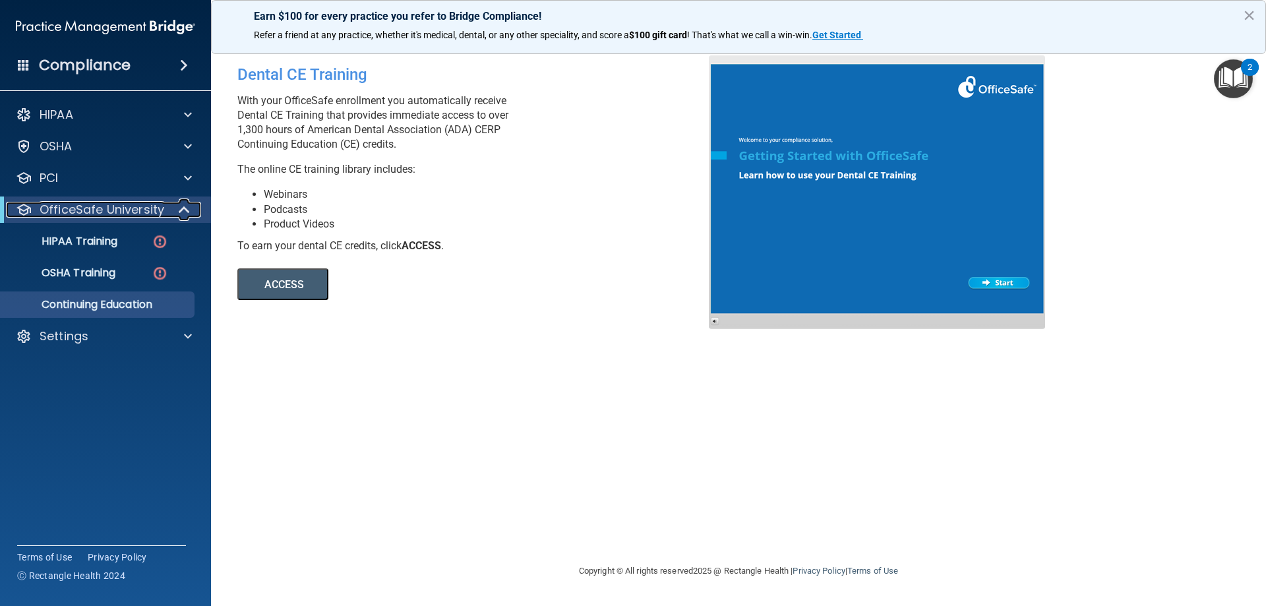
click at [124, 212] on p "OfficeSafe University" at bounding box center [102, 210] width 125 height 16
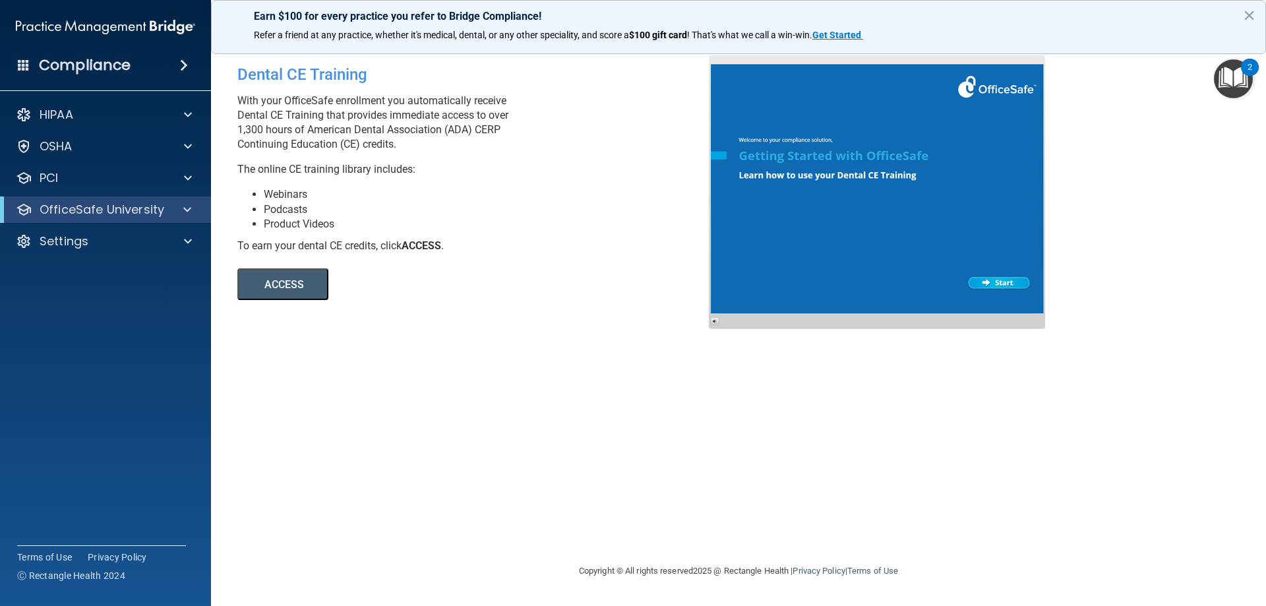
click at [125, 59] on h4 "Compliance" at bounding box center [85, 65] width 92 height 18
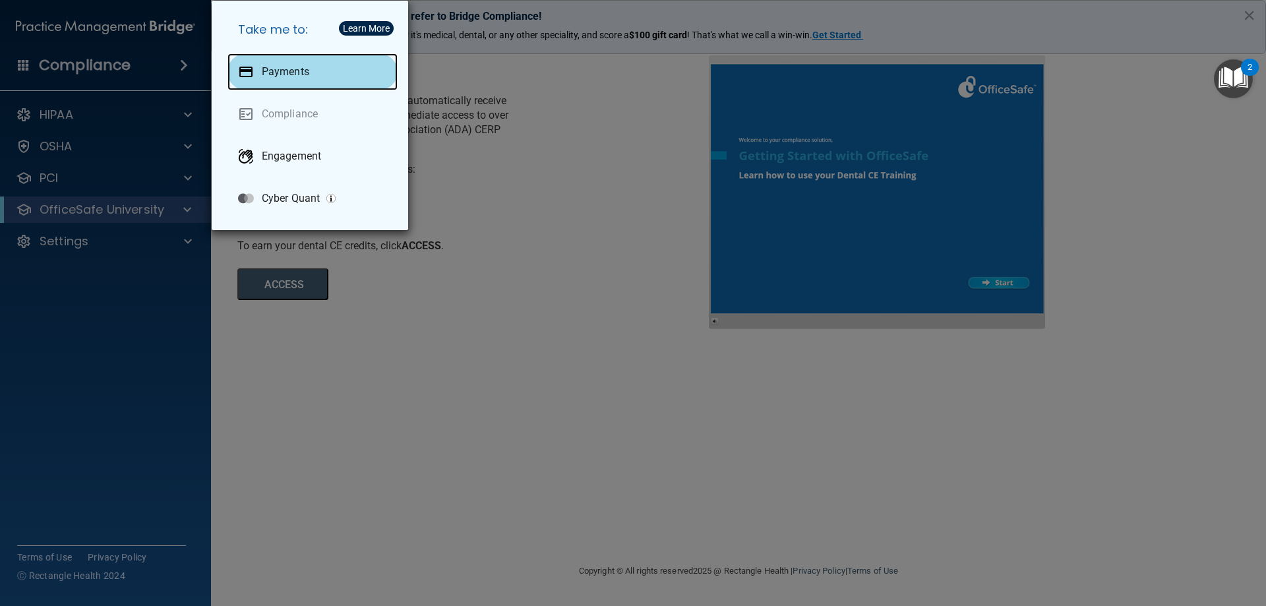
click at [269, 66] on p "Payments" at bounding box center [285, 71] width 47 height 13
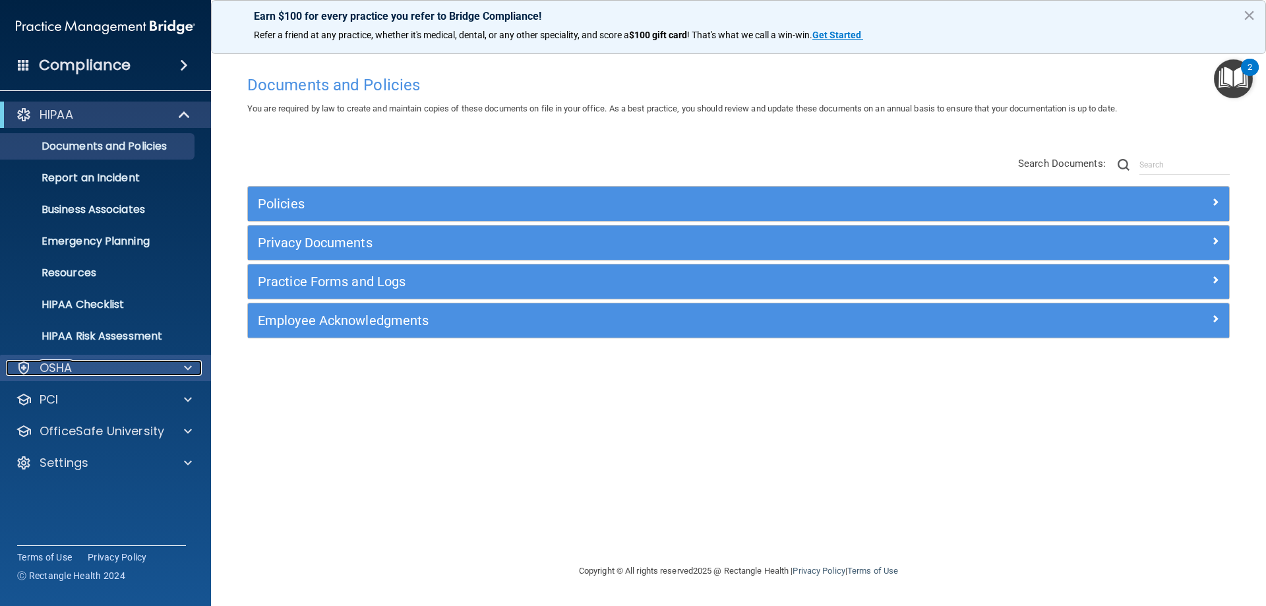
click at [113, 372] on div "OSHA" at bounding box center [88, 368] width 164 height 16
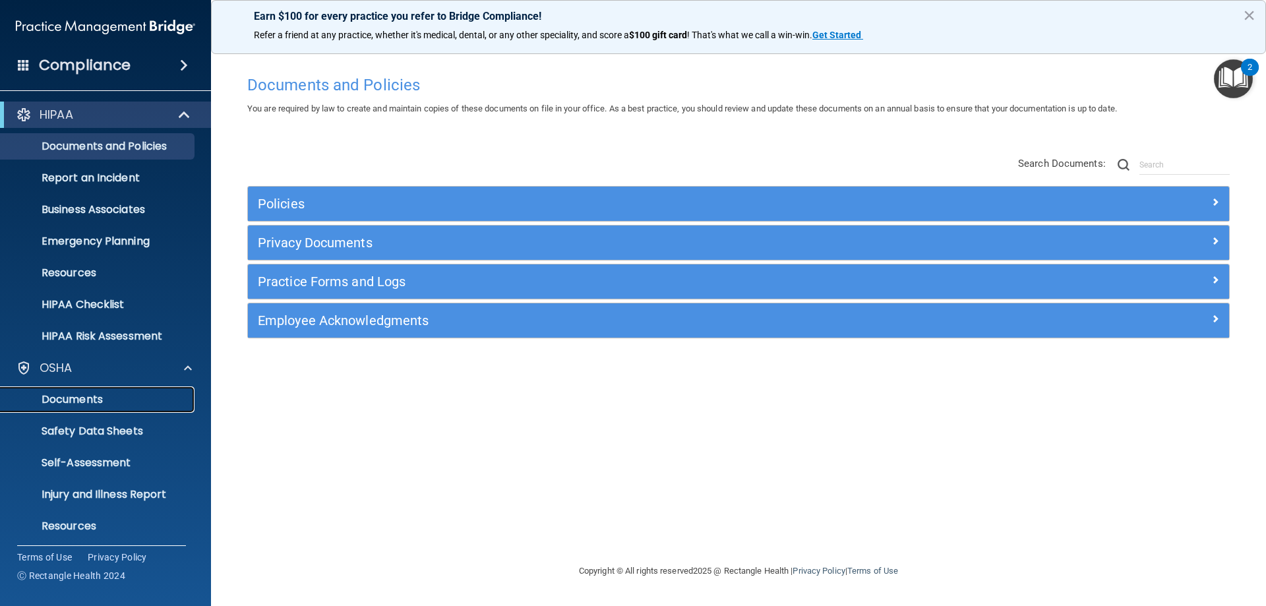
click at [113, 407] on link "Documents" at bounding box center [91, 399] width 208 height 26
